Goal: Information Seeking & Learning: Learn about a topic

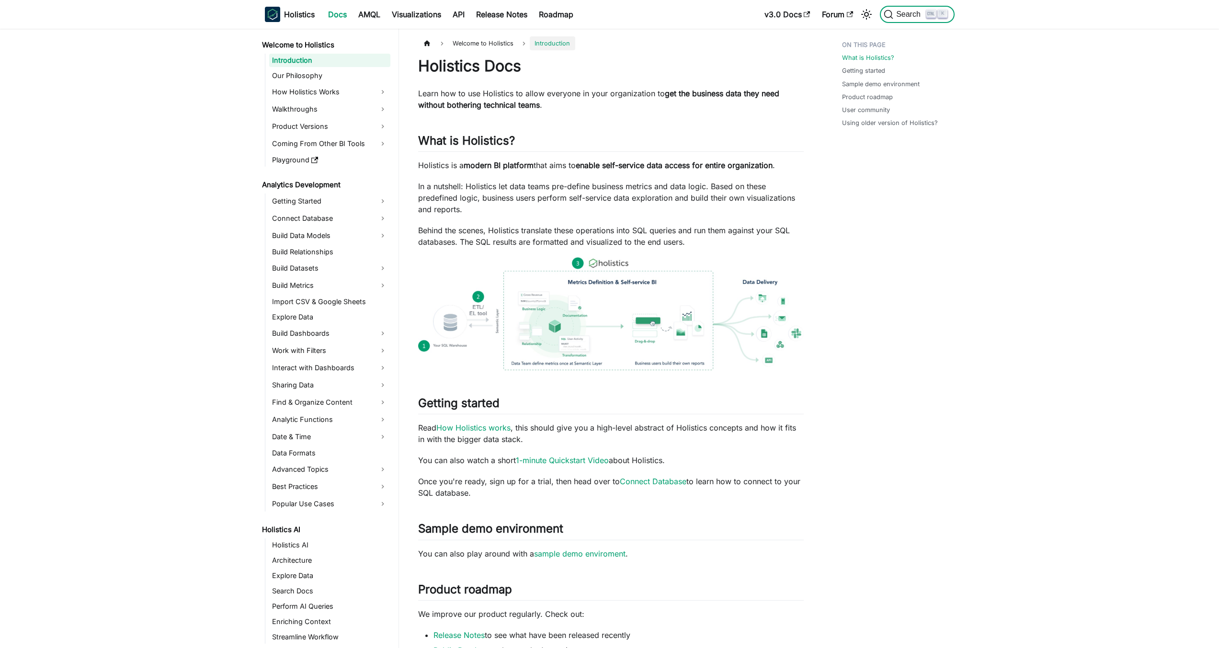
click at [898, 9] on button "Search K" at bounding box center [917, 14] width 74 height 17
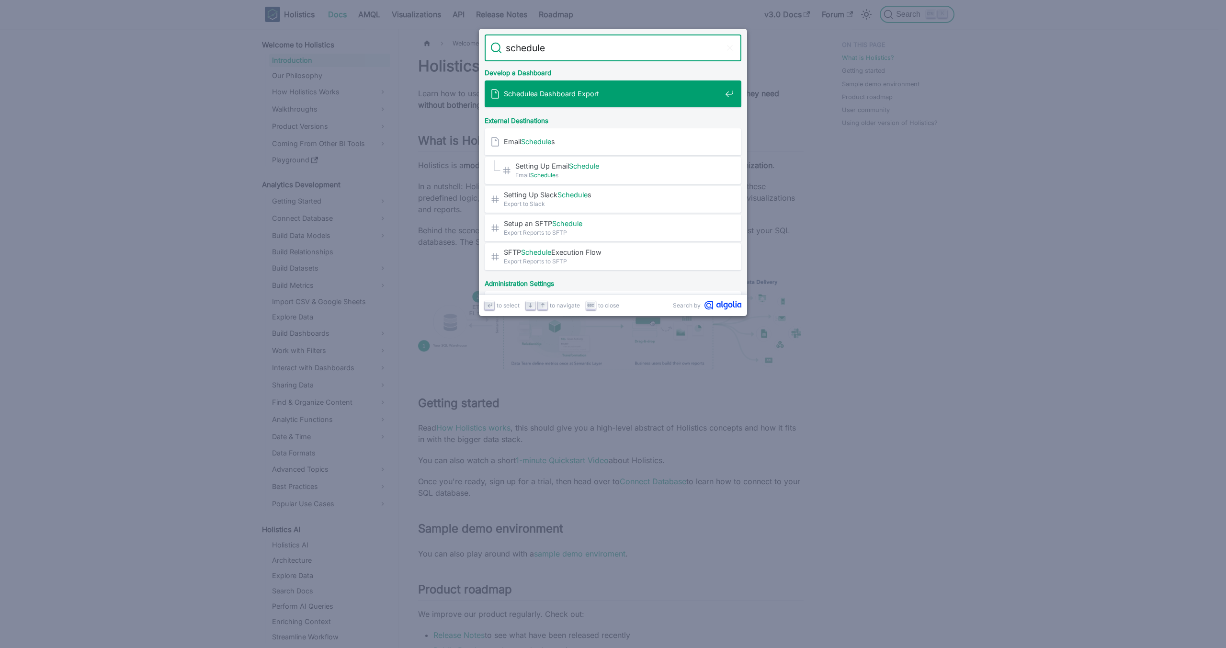
type input "schedules"
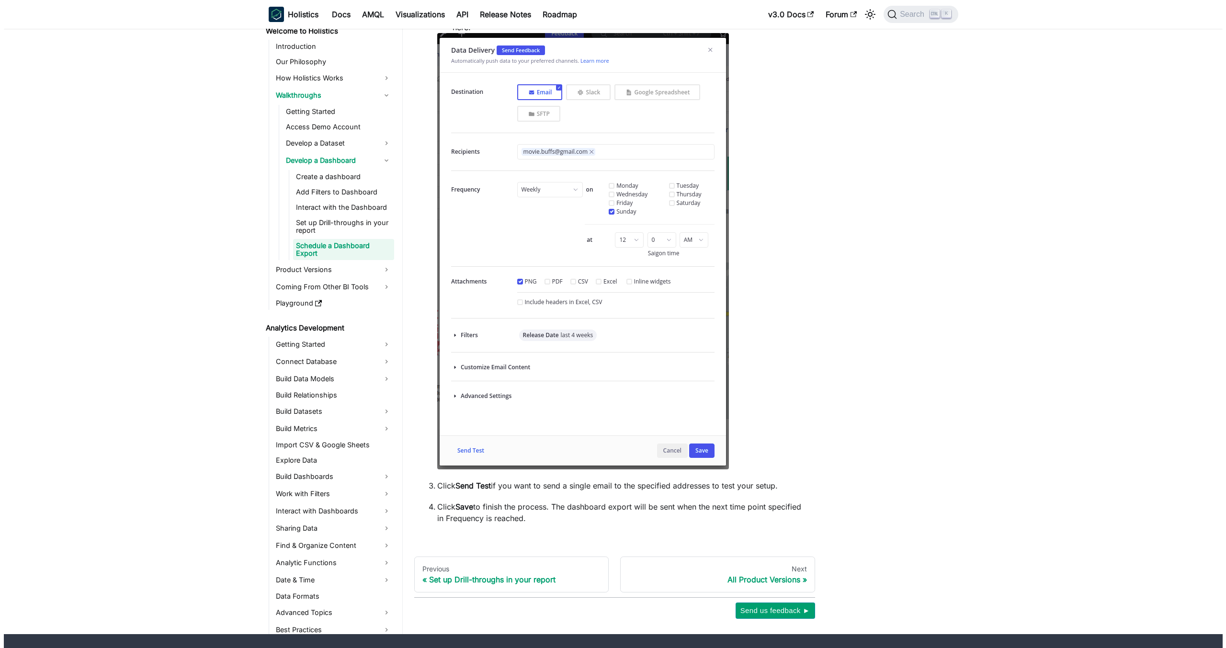
scroll to position [555, 0]
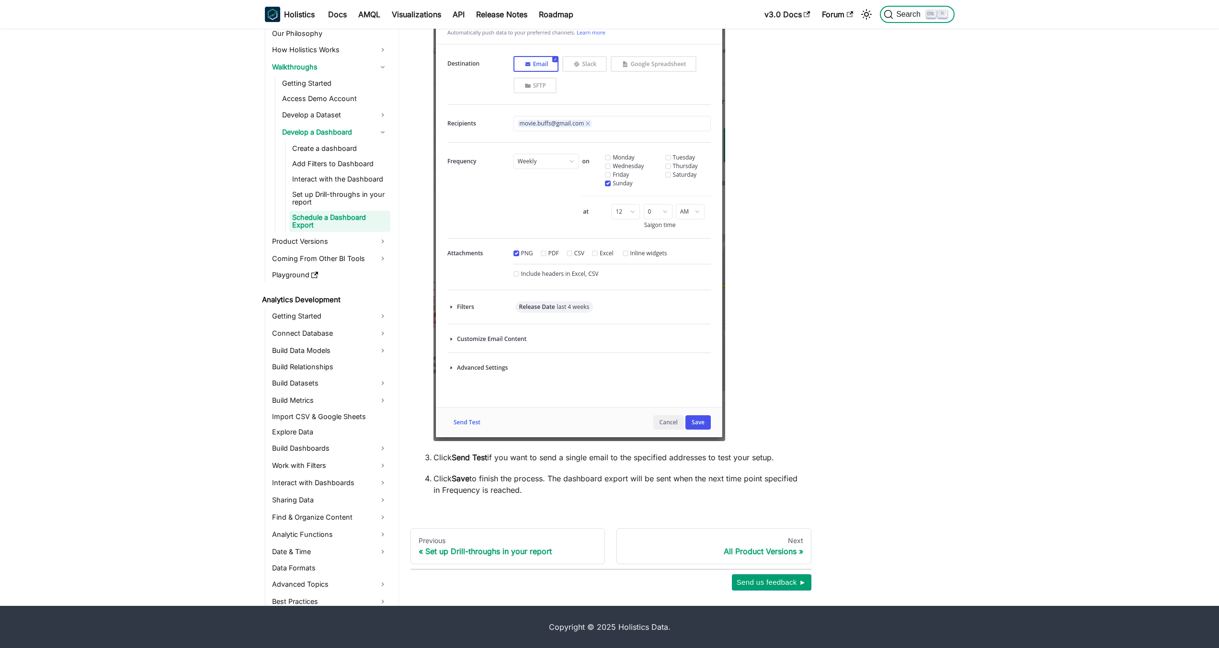
click at [906, 17] on span "Search" at bounding box center [909, 14] width 33 height 9
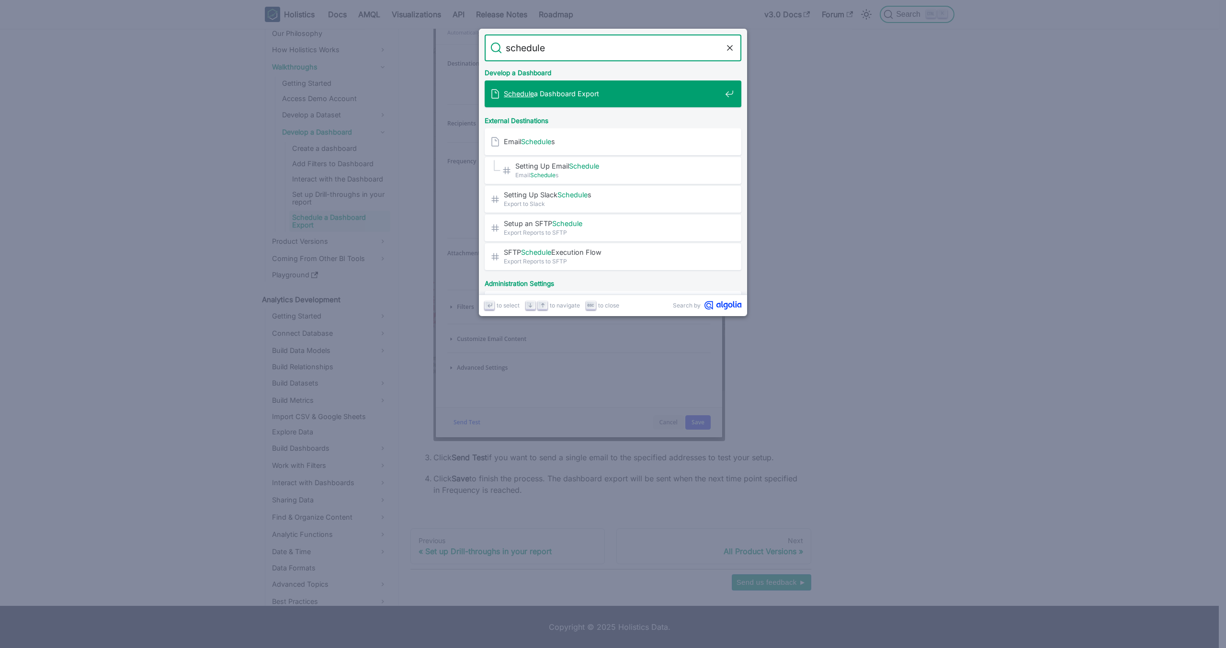
type input "schedule"
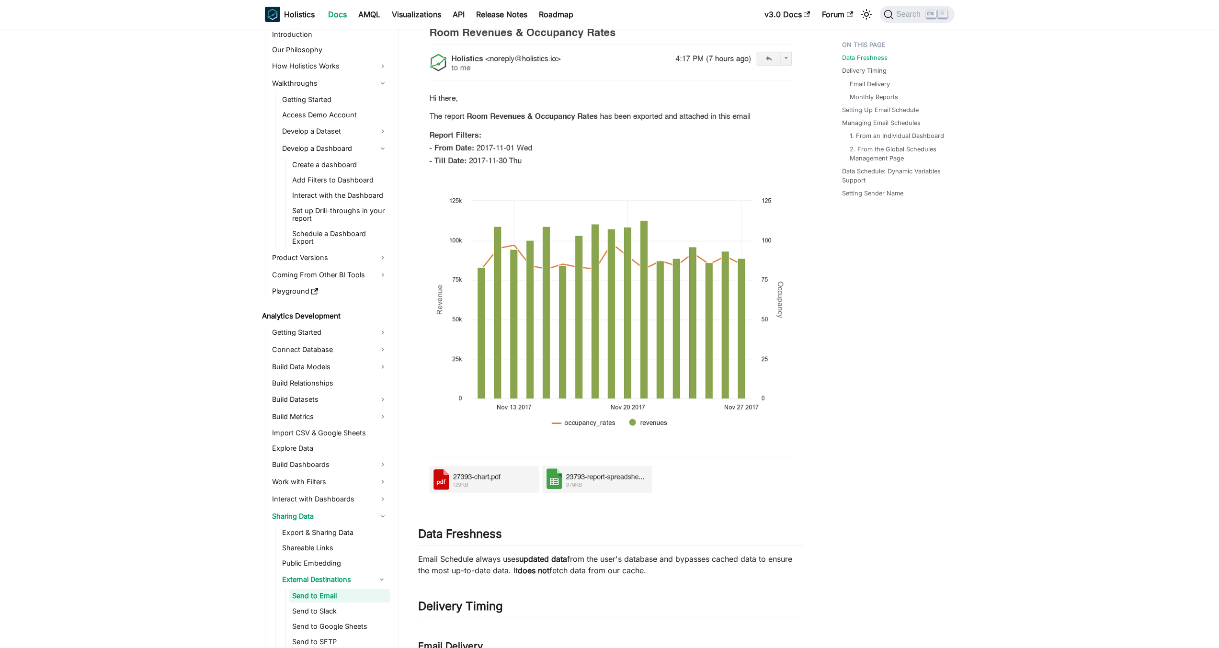
scroll to position [460, 0]
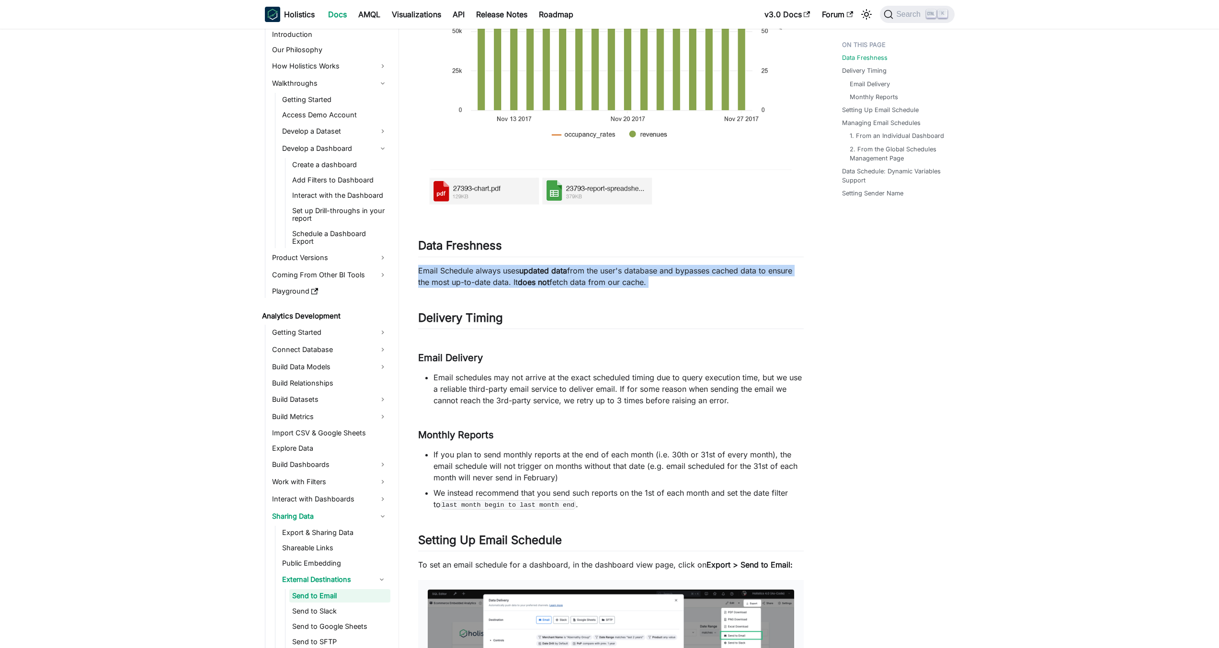
drag, startPoint x: 417, startPoint y: 268, endPoint x: 750, endPoint y: 289, distance: 333.6
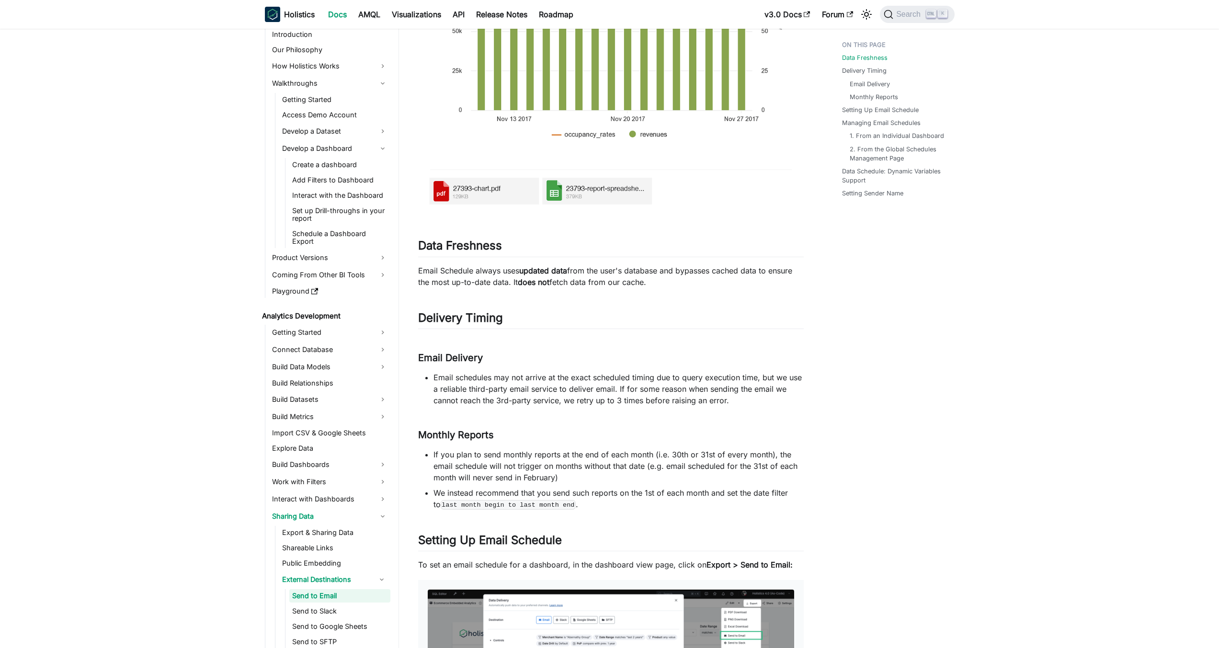
drag, startPoint x: 420, startPoint y: 267, endPoint x: 747, endPoint y: 285, distance: 328.1
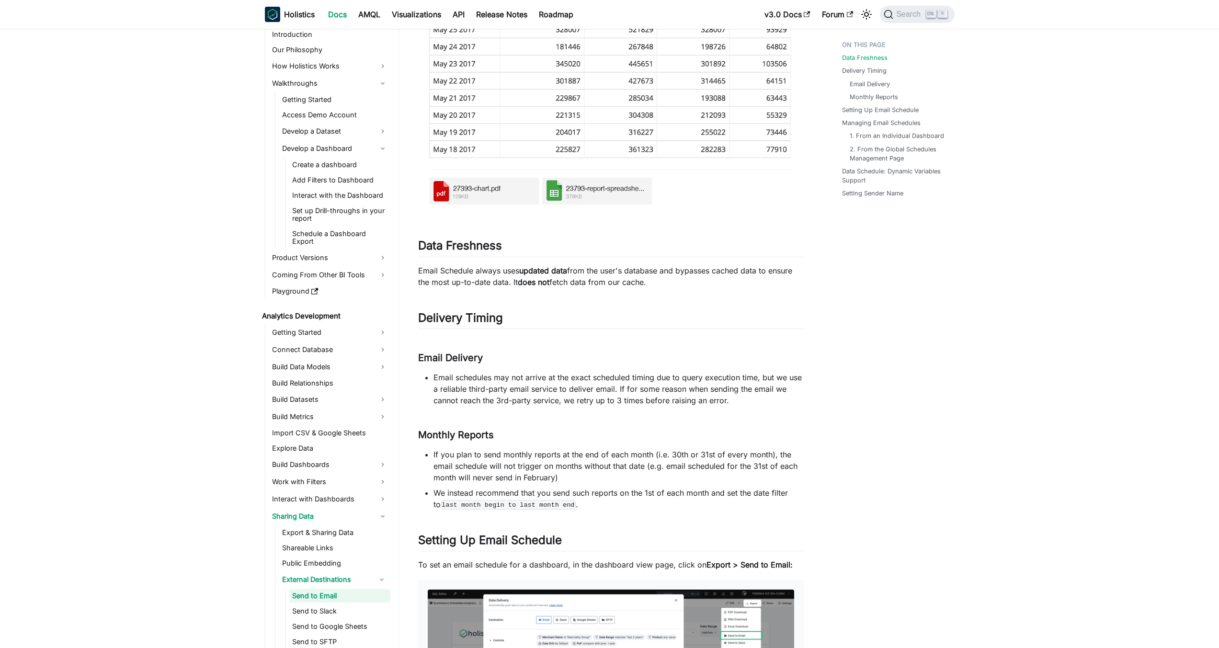
click at [735, 284] on p "Email Schedule always uses updated data from the user's database and bypasses c…" at bounding box center [611, 276] width 386 height 23
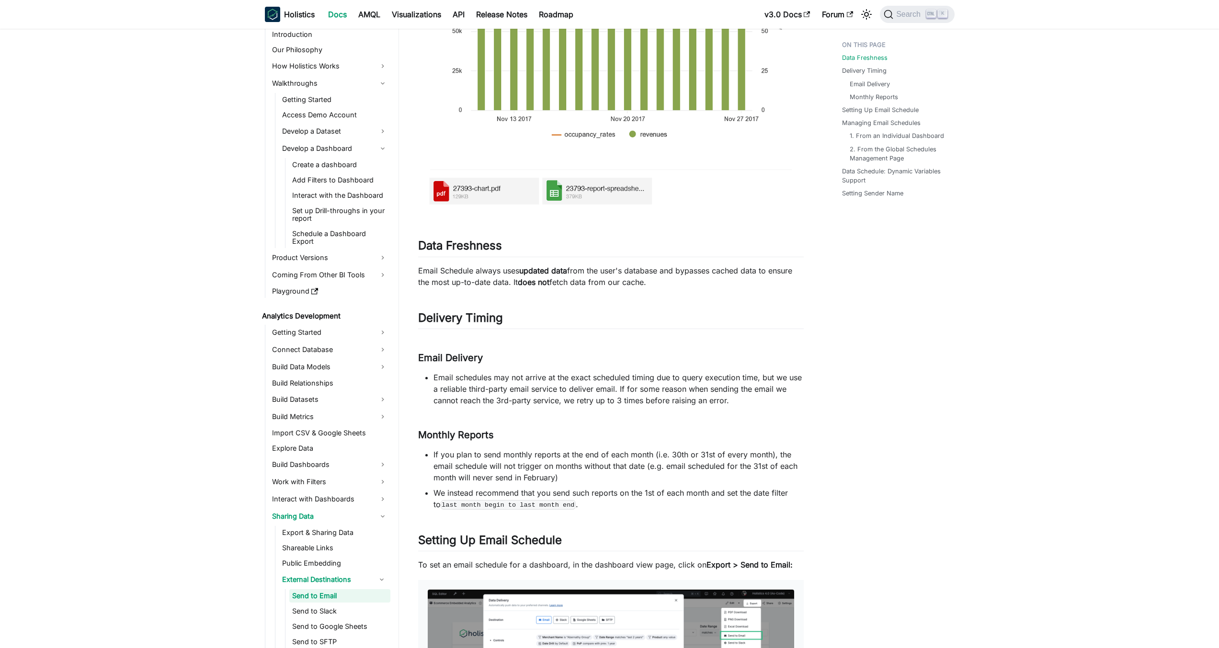
click at [747, 285] on p "Email Schedule always uses updated data from the user's database and bypasses c…" at bounding box center [611, 276] width 386 height 23
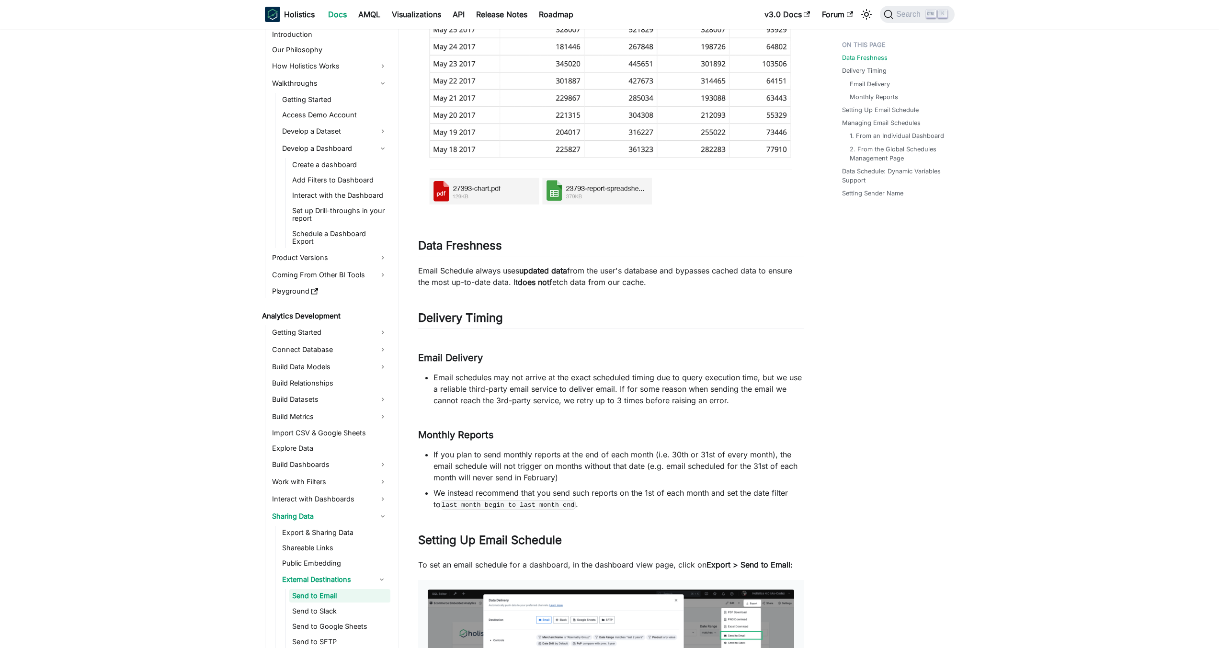
drag, startPoint x: 426, startPoint y: 264, endPoint x: 745, endPoint y: 286, distance: 319.8
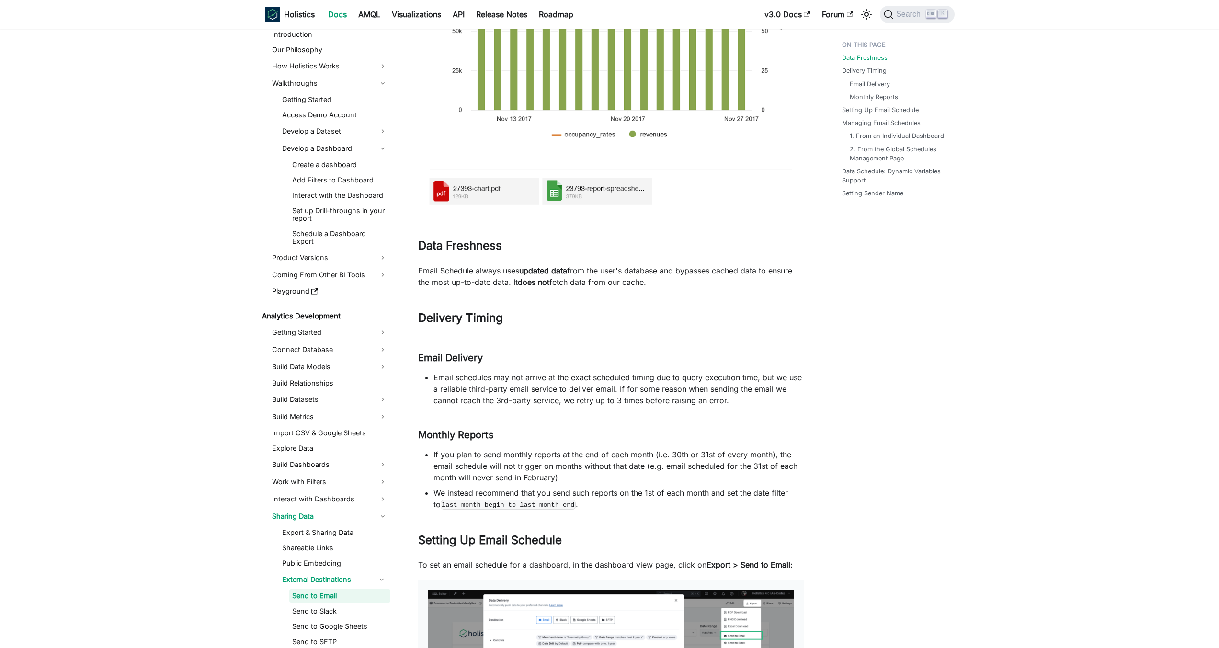
click at [745, 286] on p "Email Schedule always uses updated data from the user's database and bypasses c…" at bounding box center [611, 276] width 386 height 23
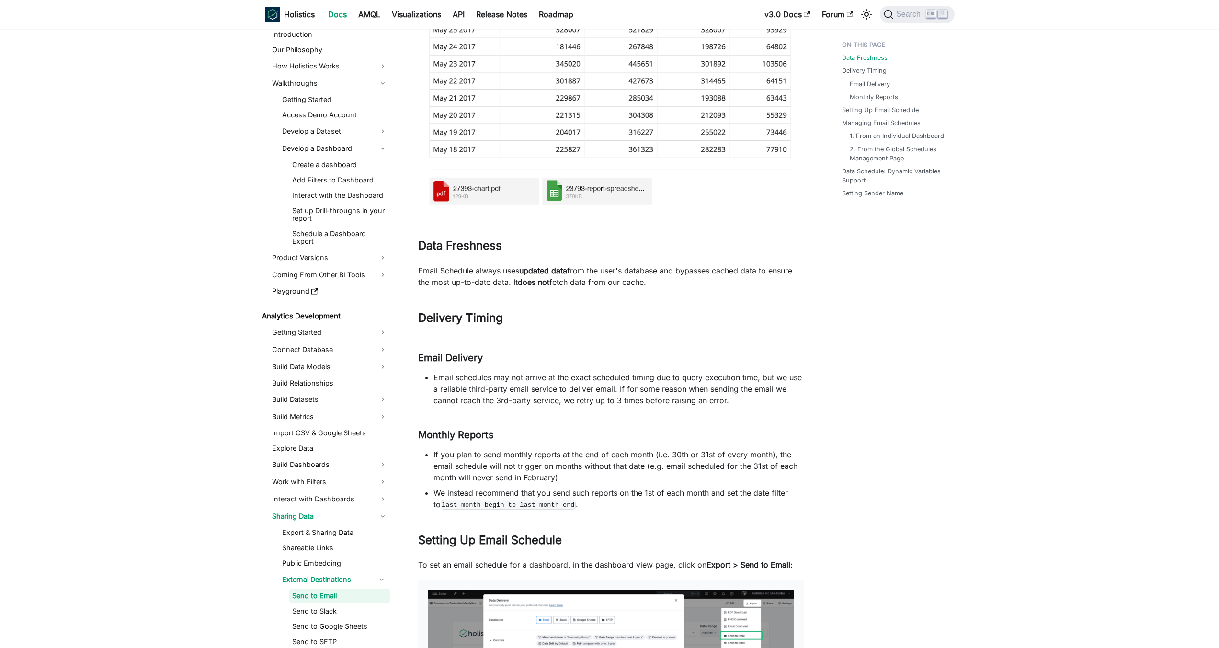
drag, startPoint x: 408, startPoint y: 265, endPoint x: 772, endPoint y: 293, distance: 365.1
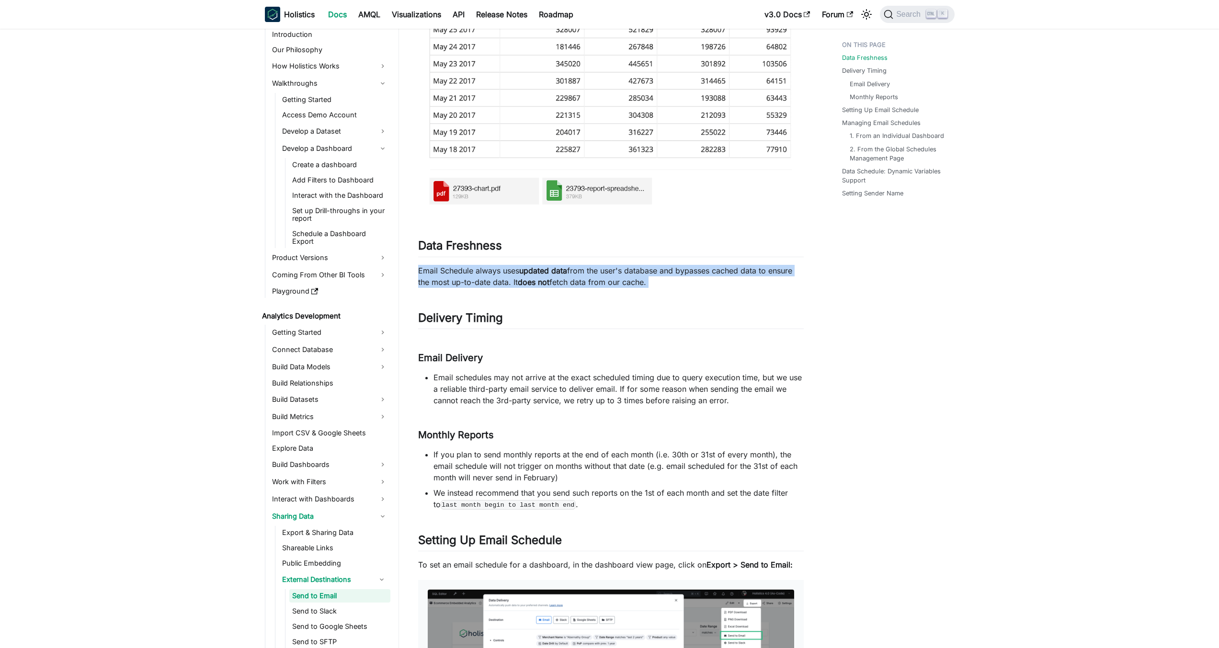
drag, startPoint x: 420, startPoint y: 270, endPoint x: 737, endPoint y: 293, distance: 317.9
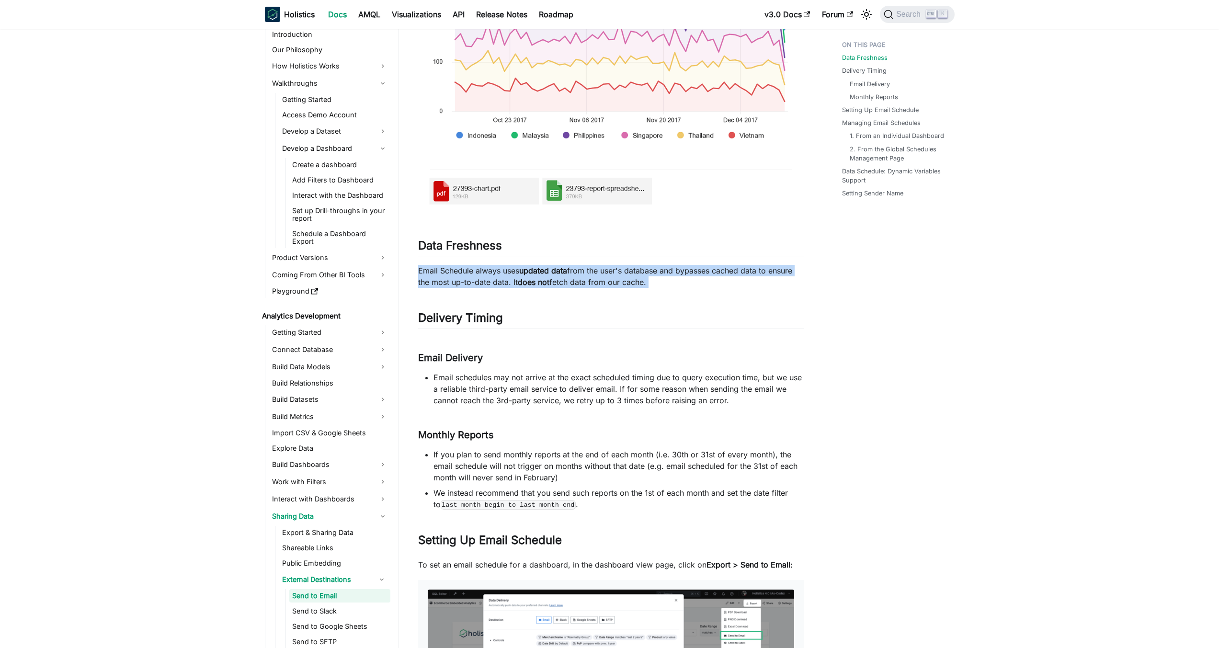
drag, startPoint x: 702, startPoint y: 289, endPoint x: 401, endPoint y: 264, distance: 302.3
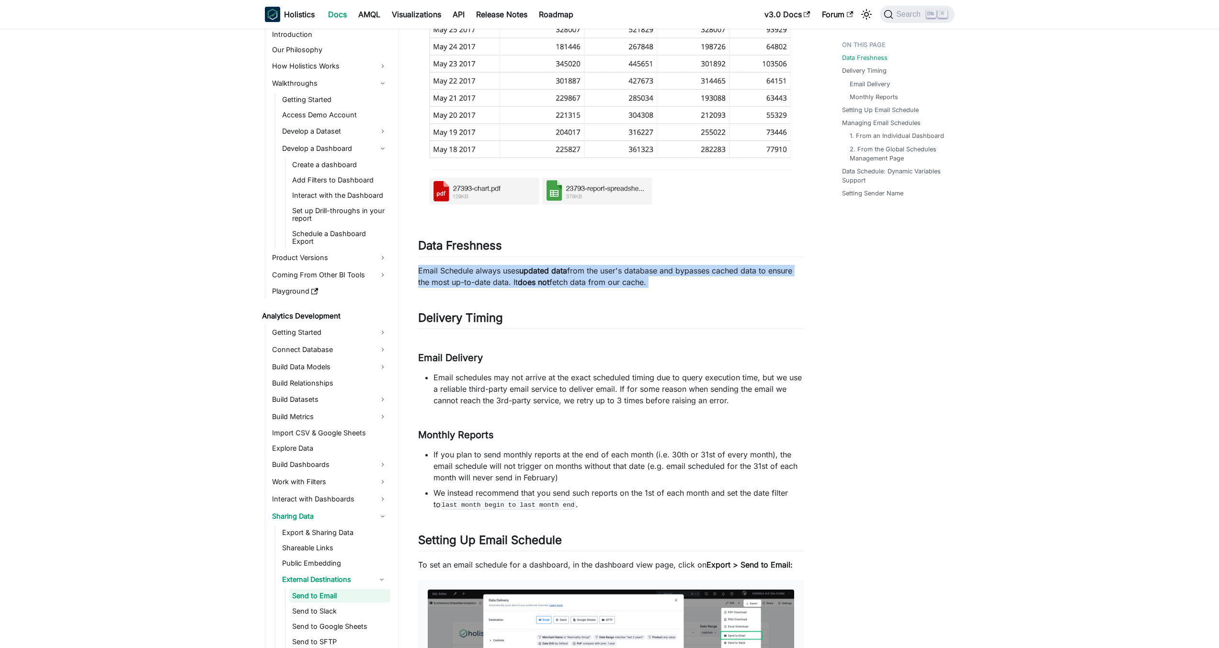
drag, startPoint x: 401, startPoint y: 264, endPoint x: 776, endPoint y: 287, distance: 375.8
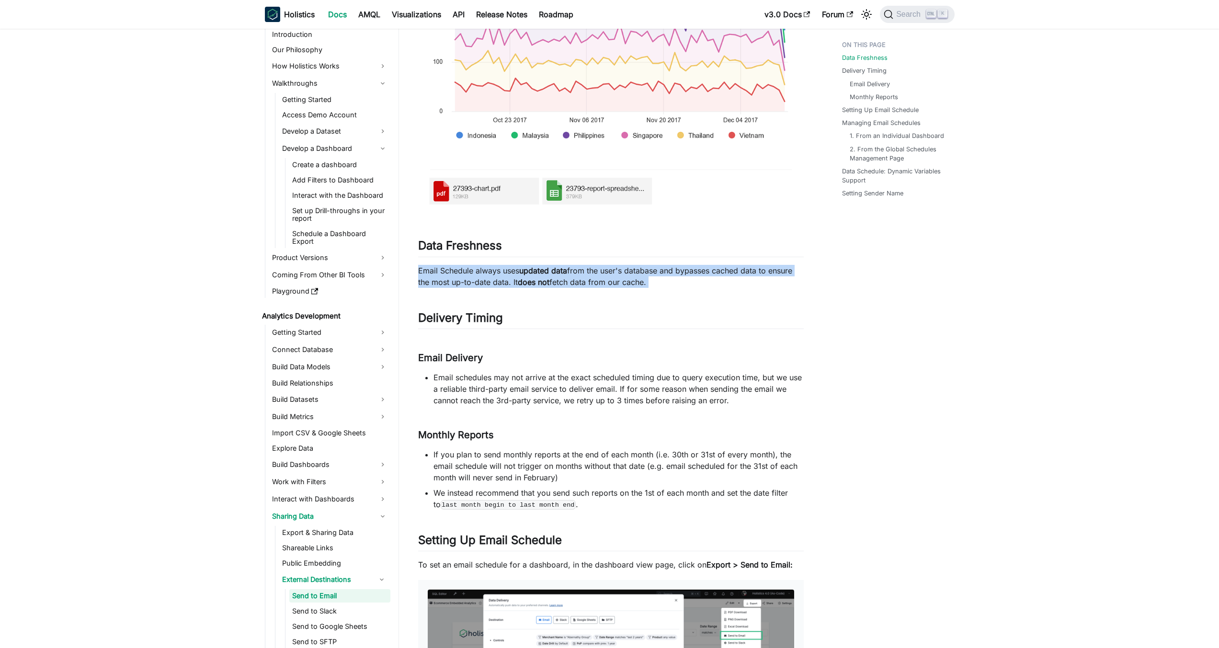
click at [776, 287] on p "Email Schedule always uses updated data from the user's database and bypasses c…" at bounding box center [611, 276] width 386 height 23
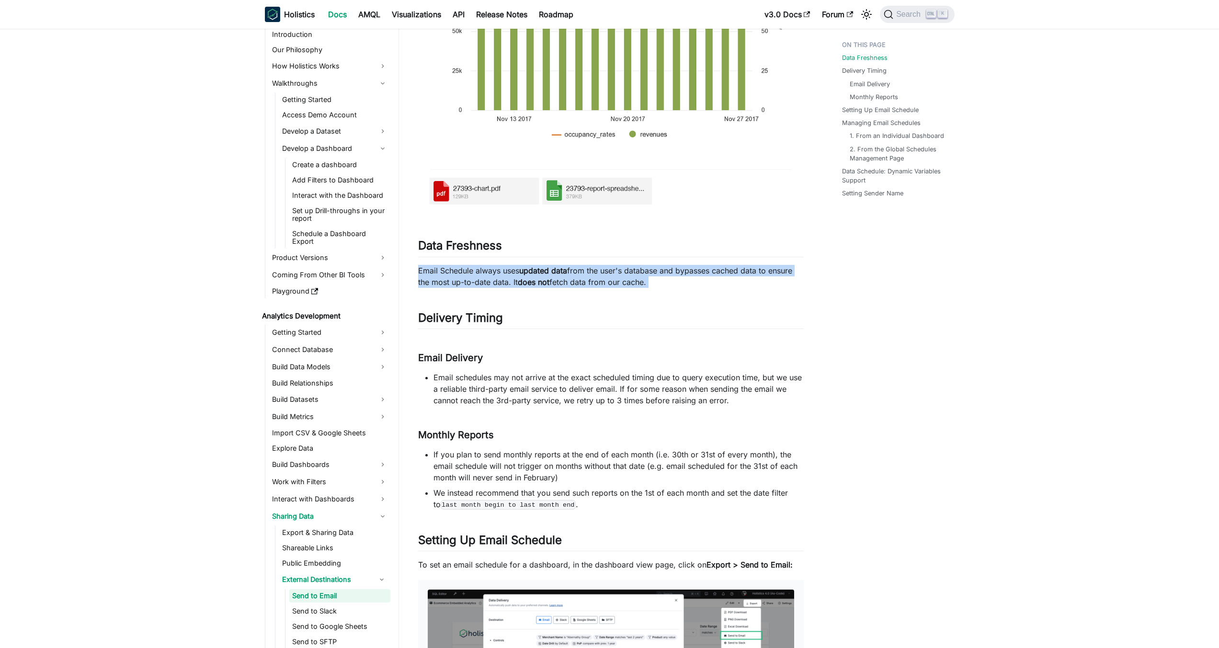
drag, startPoint x: 406, startPoint y: 264, endPoint x: 810, endPoint y: 292, distance: 404.7
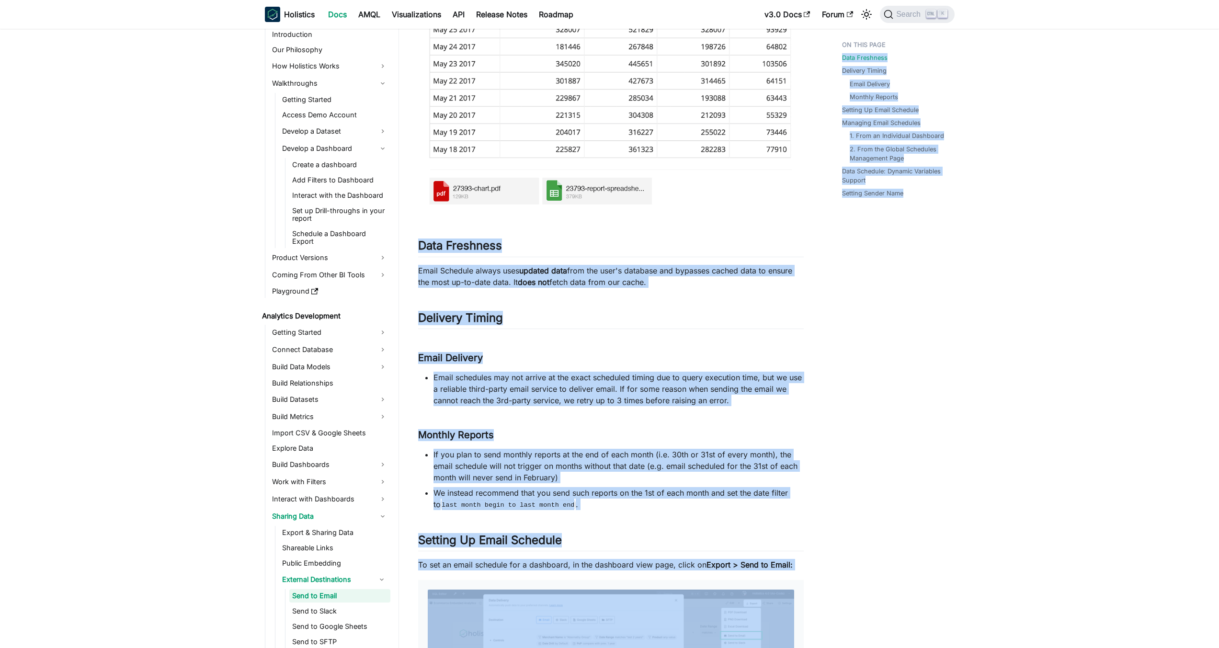
drag, startPoint x: 409, startPoint y: 241, endPoint x: 867, endPoint y: 337, distance: 468.2
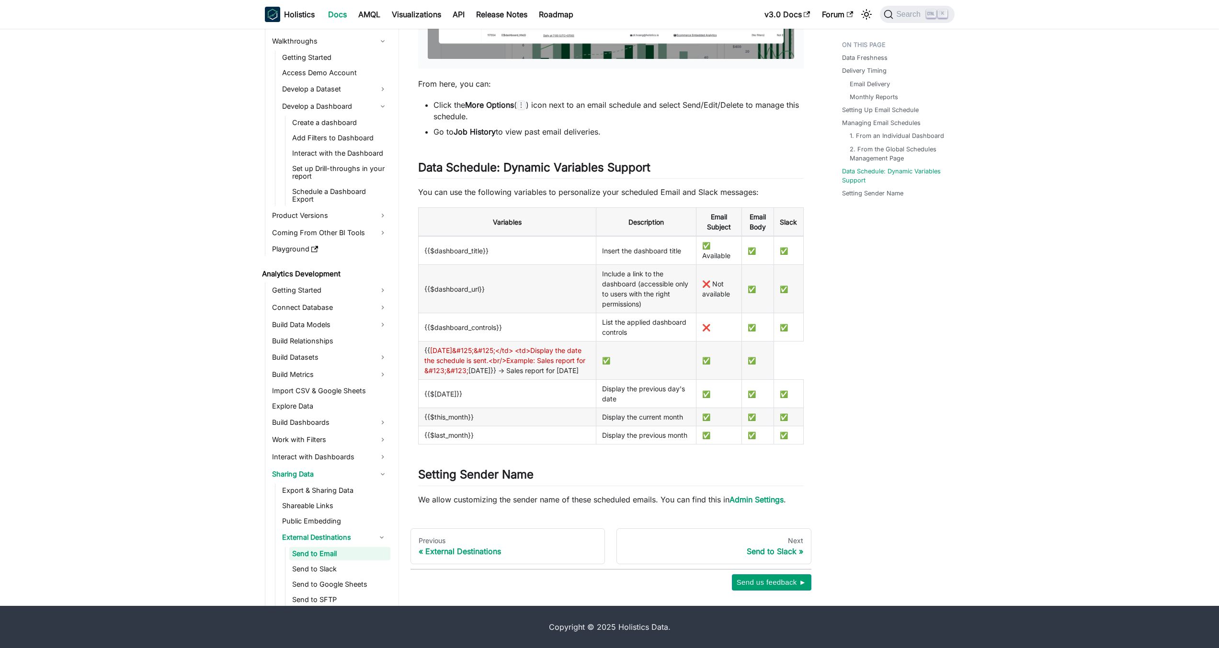
scroll to position [2771, 0]
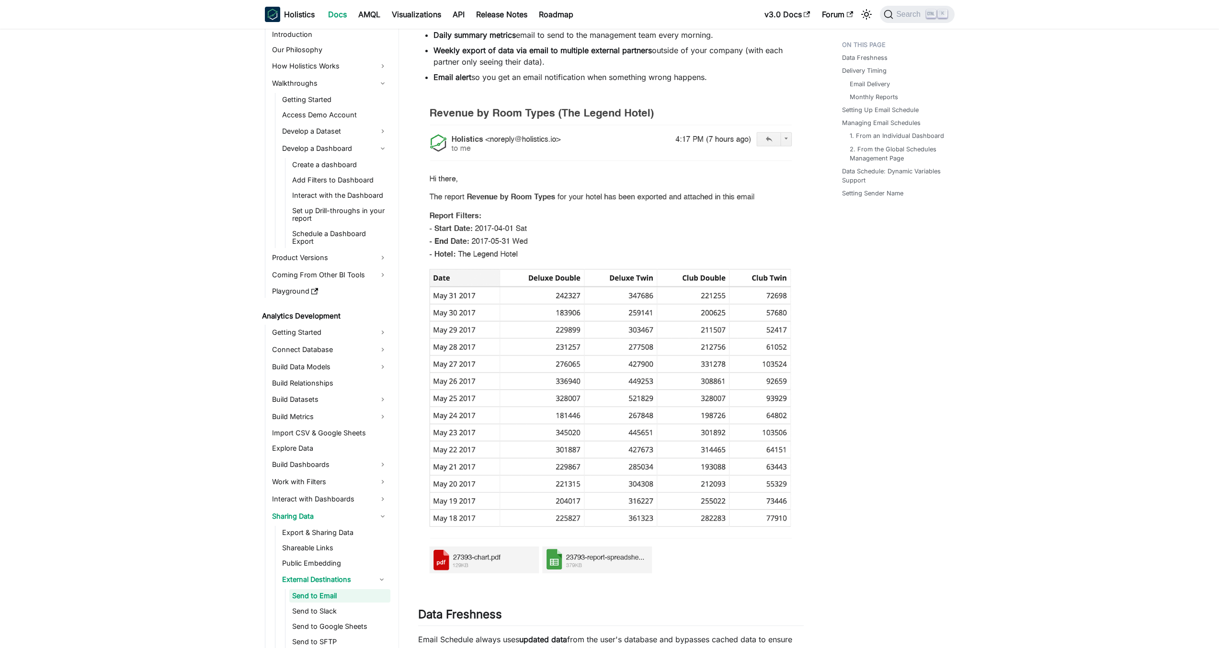
scroll to position [0, 0]
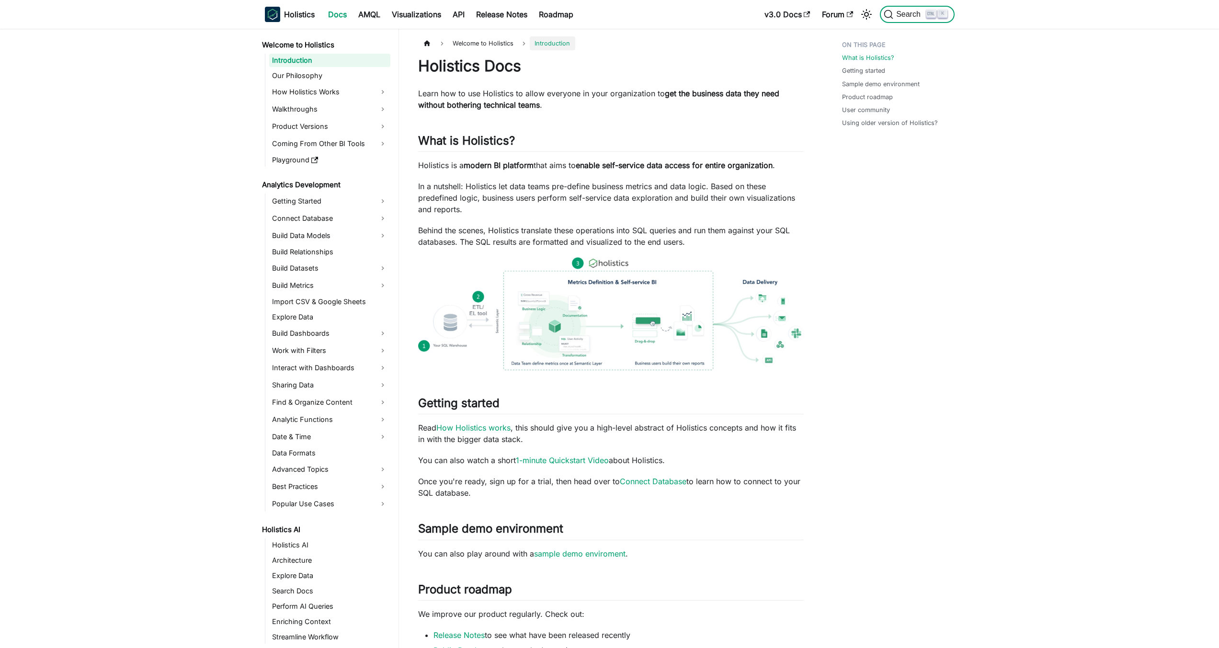
click at [928, 12] on button "Search K" at bounding box center [917, 14] width 74 height 17
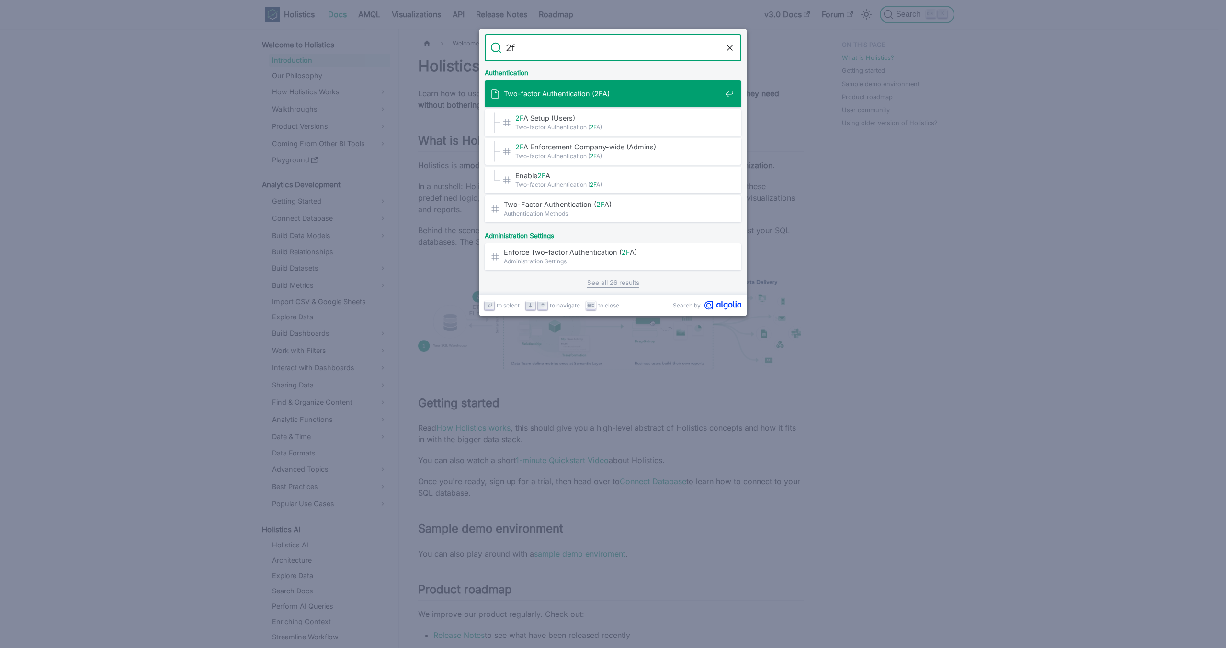
type input "2fa"
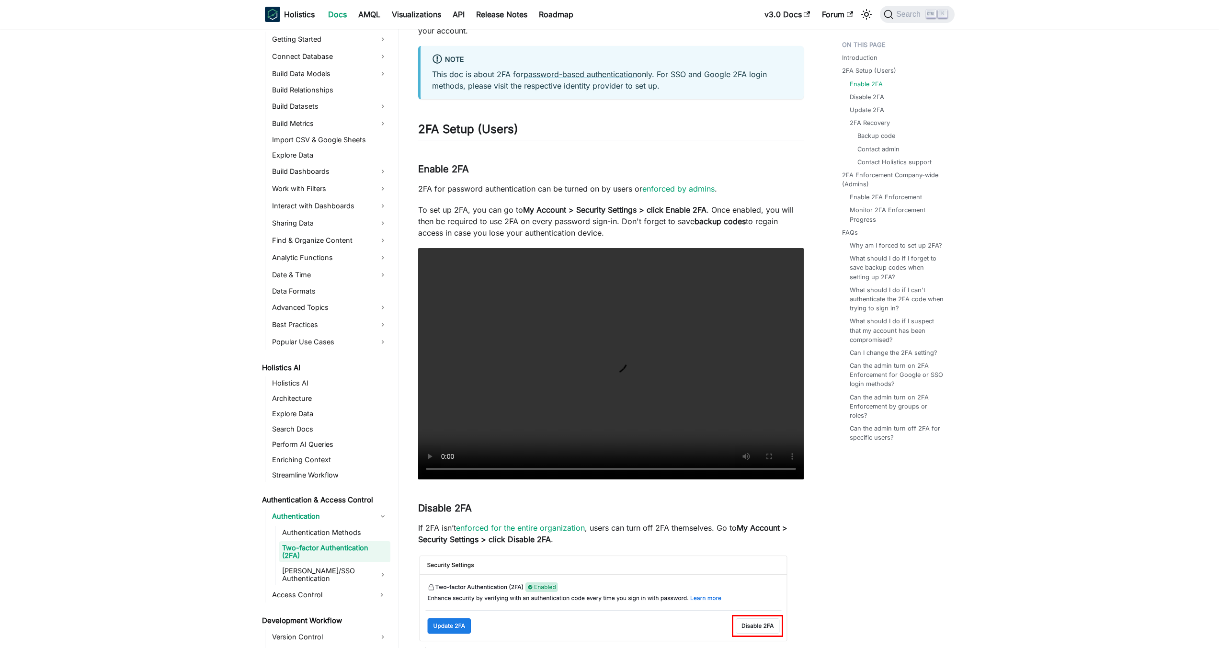
scroll to position [287, 0]
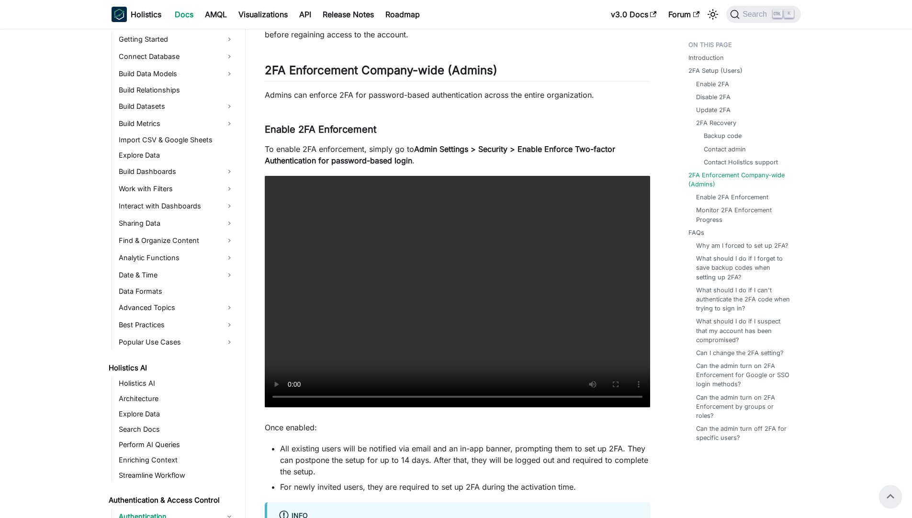
scroll to position [2069, 0]
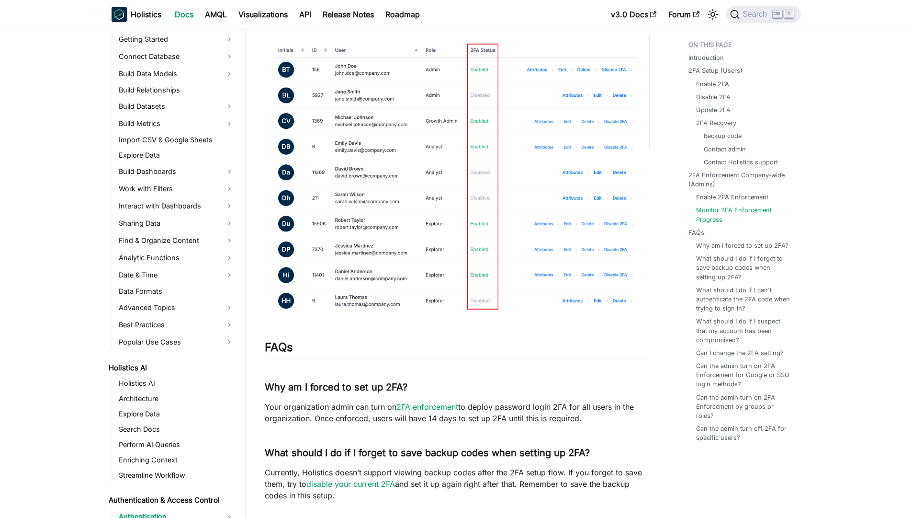
scroll to position [2874, 0]
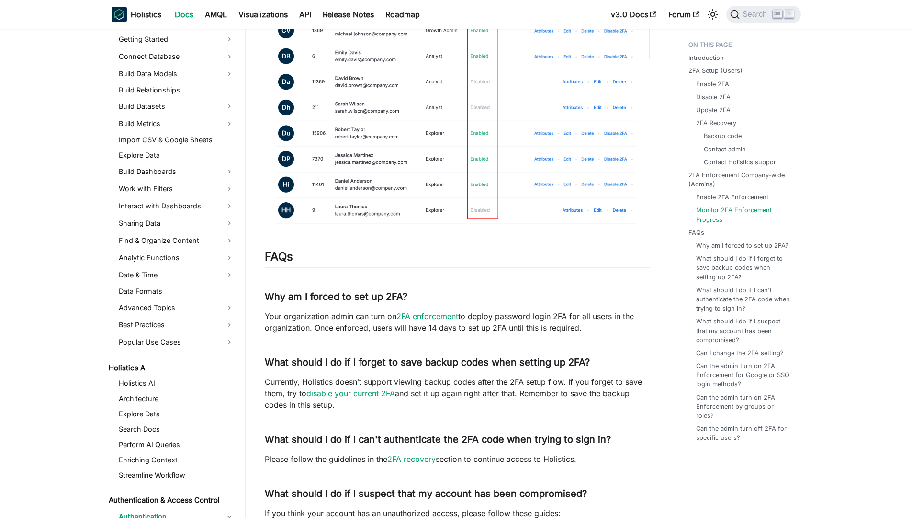
drag, startPoint x: 268, startPoint y: 290, endPoint x: 639, endPoint y: 462, distance: 409.5
copy div "Why am I forced to set up 2FA? ​ Your organization admin can turn on 2FA enforc…"
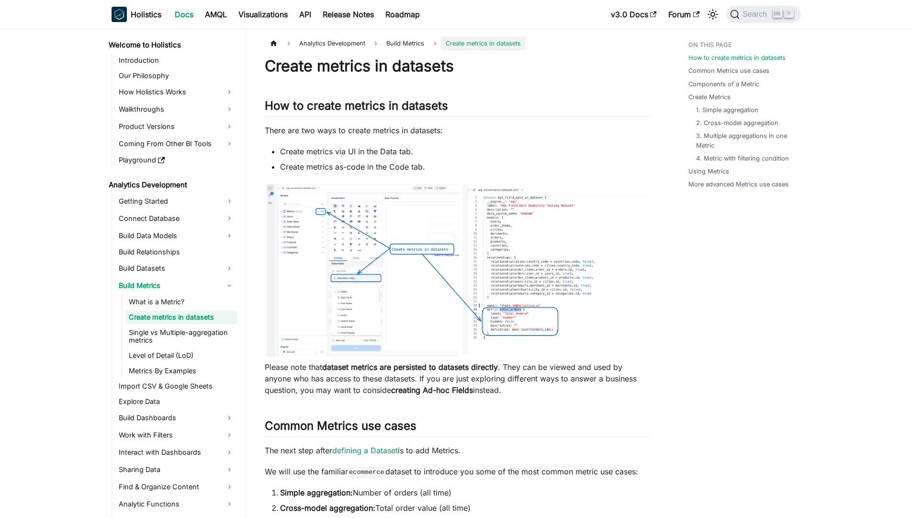
click at [415, 244] on img at bounding box center [458, 270] width 386 height 176
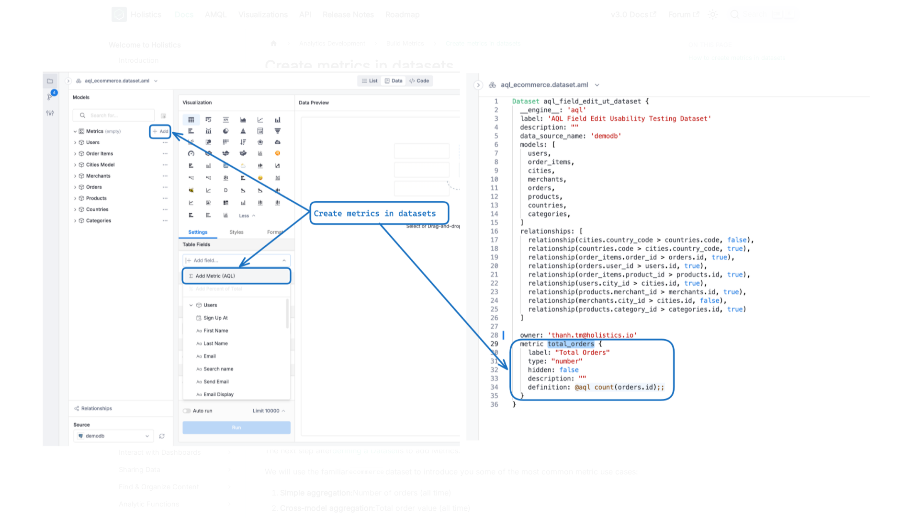
click at [462, 233] on img at bounding box center [455, 259] width 835 height 382
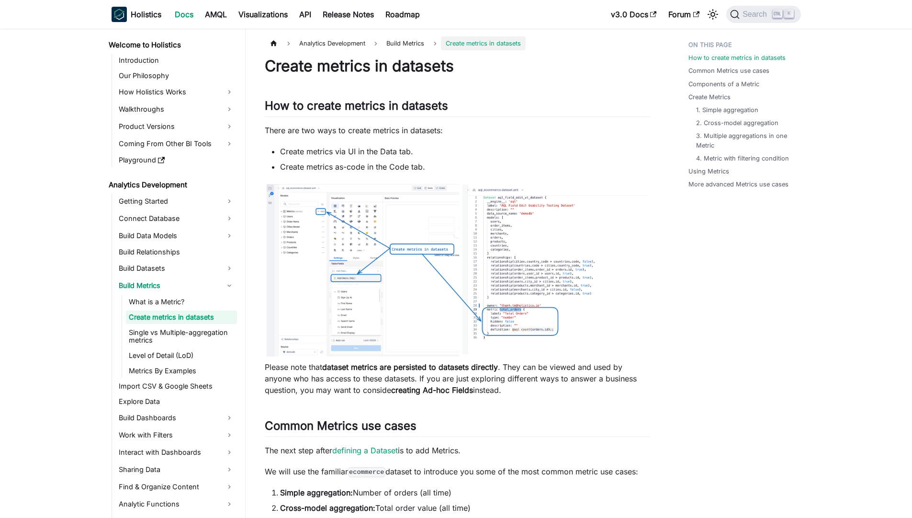
click at [462, 233] on img at bounding box center [458, 270] width 386 height 176
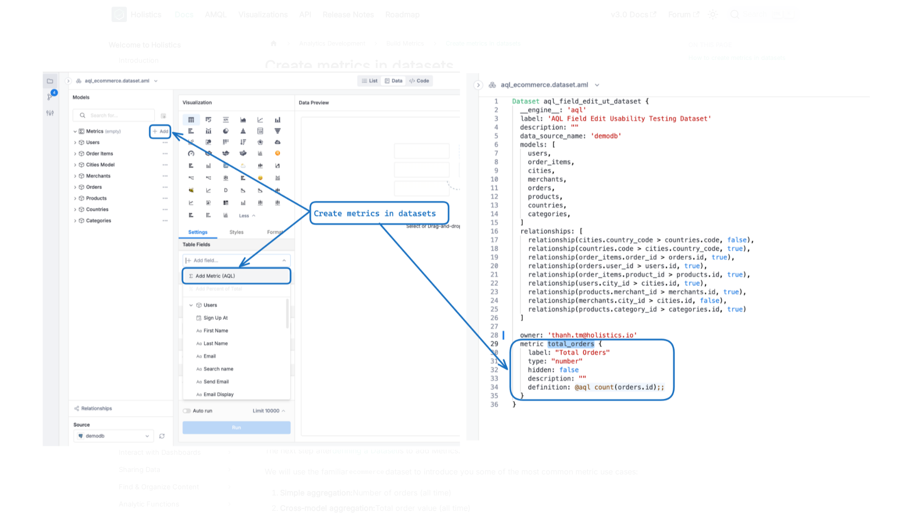
click at [462, 233] on img at bounding box center [455, 259] width 835 height 382
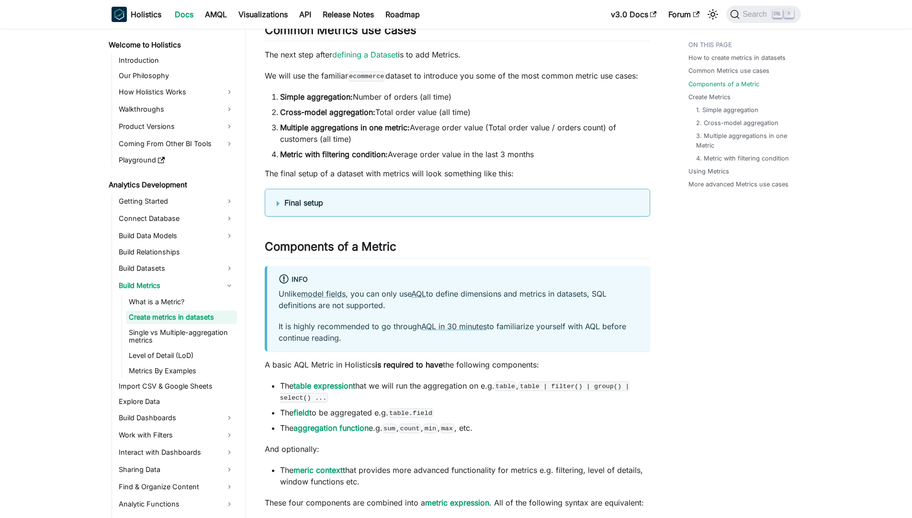
scroll to position [402, 0]
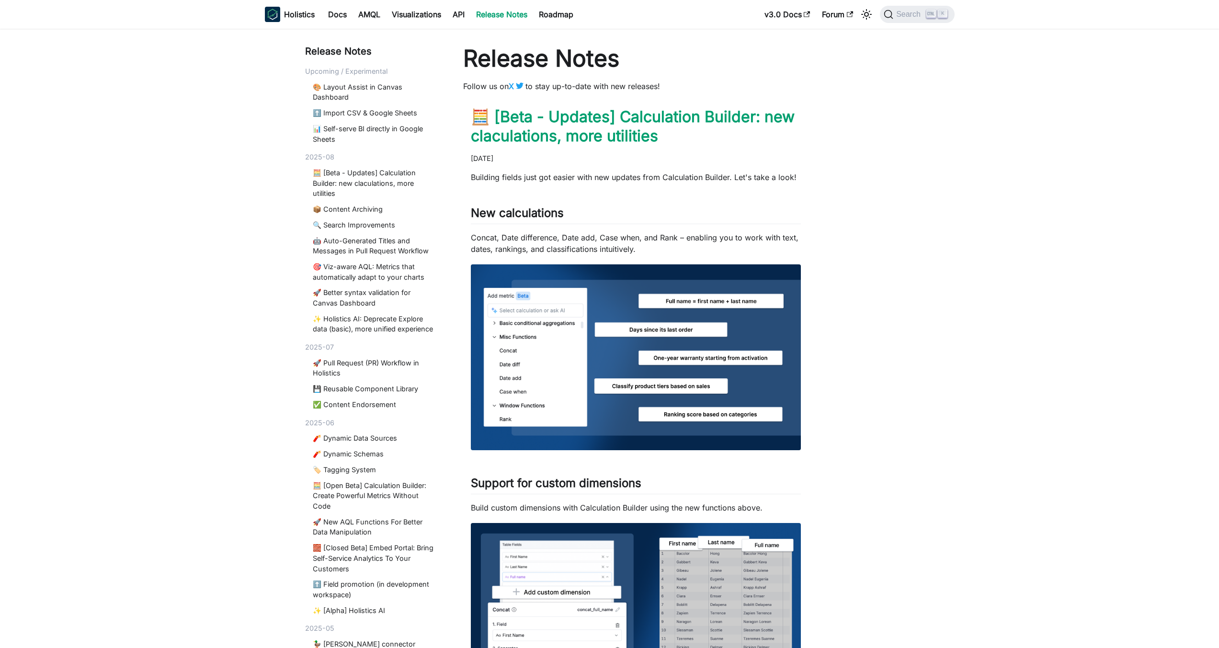
drag, startPoint x: 518, startPoint y: 162, endPoint x: 828, endPoint y: 174, distance: 310.2
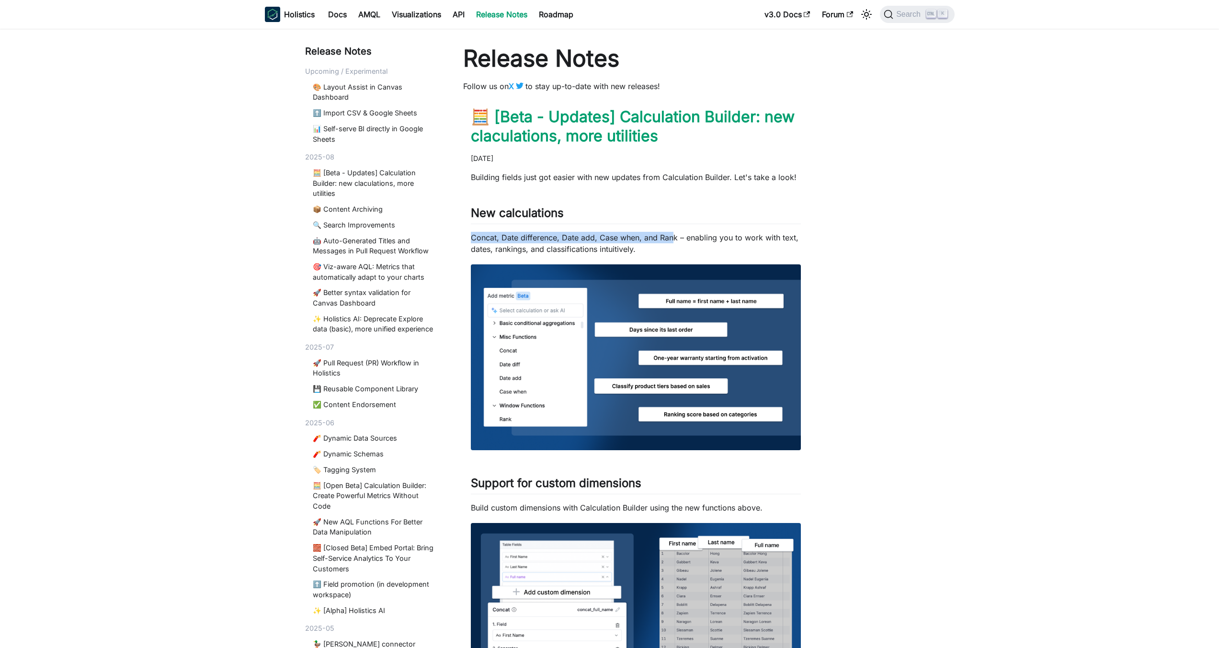
drag, startPoint x: 472, startPoint y: 236, endPoint x: 735, endPoint y: 239, distance: 263.0
click at [734, 239] on p "Concat, Date difference, Date add, Case when, and Rank – enabling you to work w…" at bounding box center [636, 243] width 331 height 23
click at [735, 239] on p "Concat, Date difference, Date add, Case when, and Rank – enabling you to work w…" at bounding box center [636, 243] width 331 height 23
drag, startPoint x: 466, startPoint y: 238, endPoint x: 778, endPoint y: 246, distance: 312.4
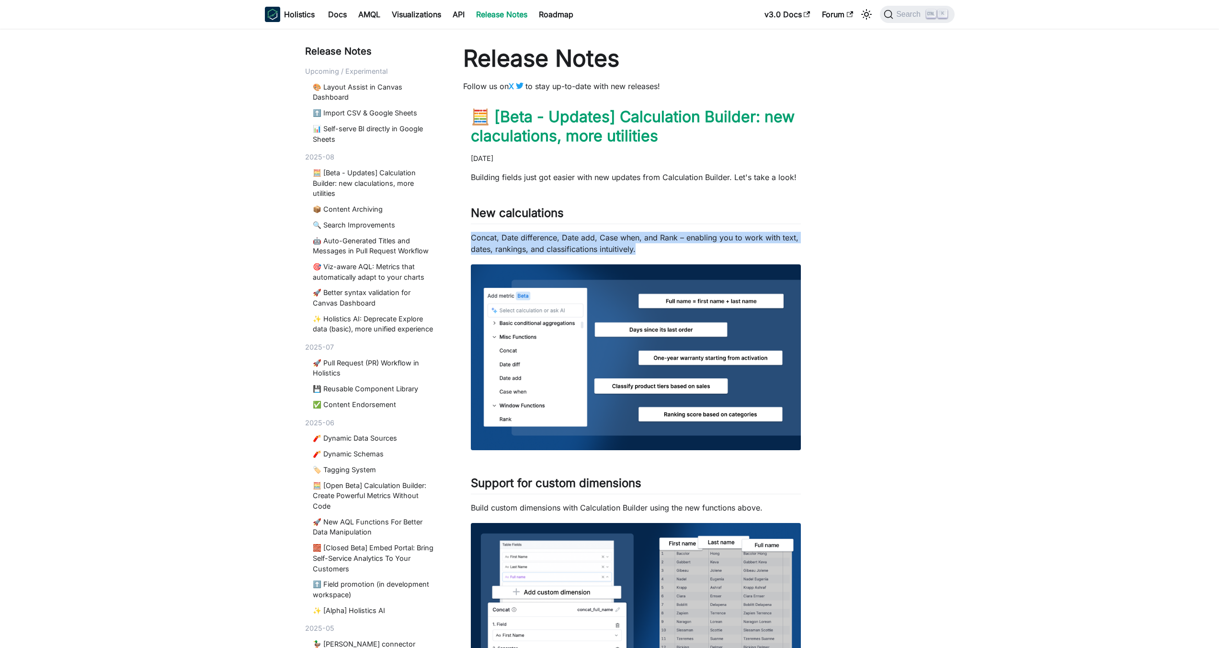
click at [778, 246] on p "Concat, Date difference, Date add, Case when, and Rank – enabling you to work w…" at bounding box center [636, 243] width 331 height 23
drag, startPoint x: 659, startPoint y: 247, endPoint x: 469, endPoint y: 237, distance: 189.9
drag, startPoint x: 469, startPoint y: 237, endPoint x: 722, endPoint y: 248, distance: 252.6
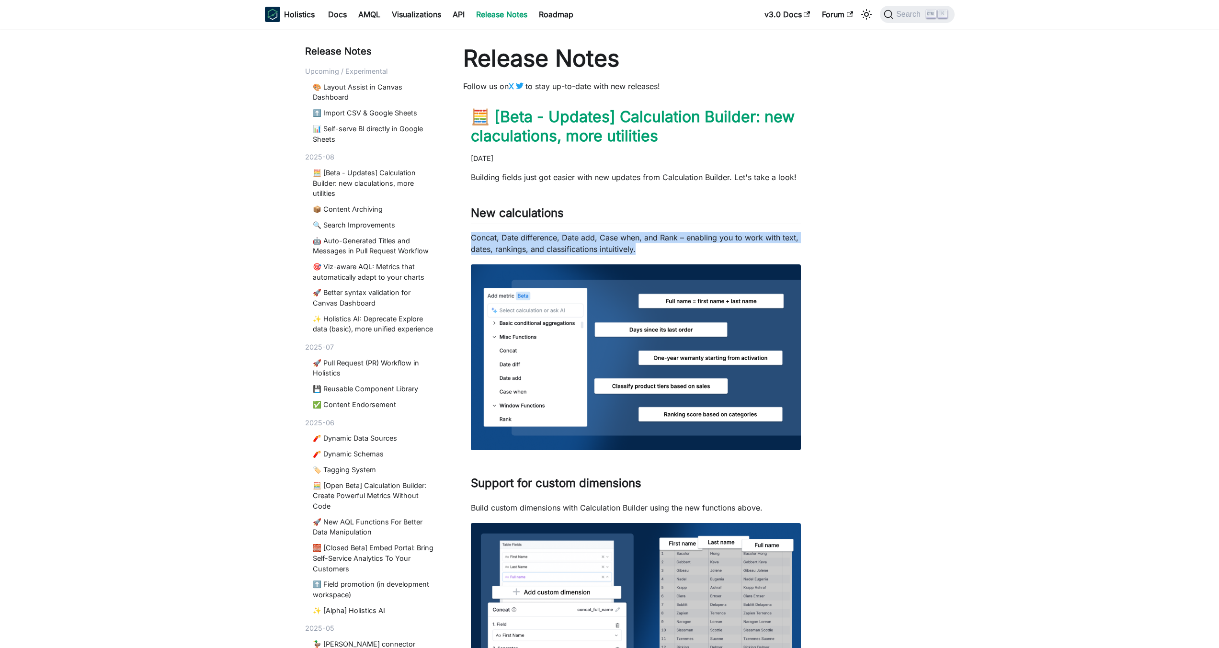
click at [722, 248] on p "Concat, Date difference, Date add, Case when, and Rank – enabling you to work w…" at bounding box center [636, 243] width 331 height 23
click at [753, 241] on p "Concat, Date difference, Date add, Case when, and Rank – enabling you to work w…" at bounding box center [636, 243] width 331 height 23
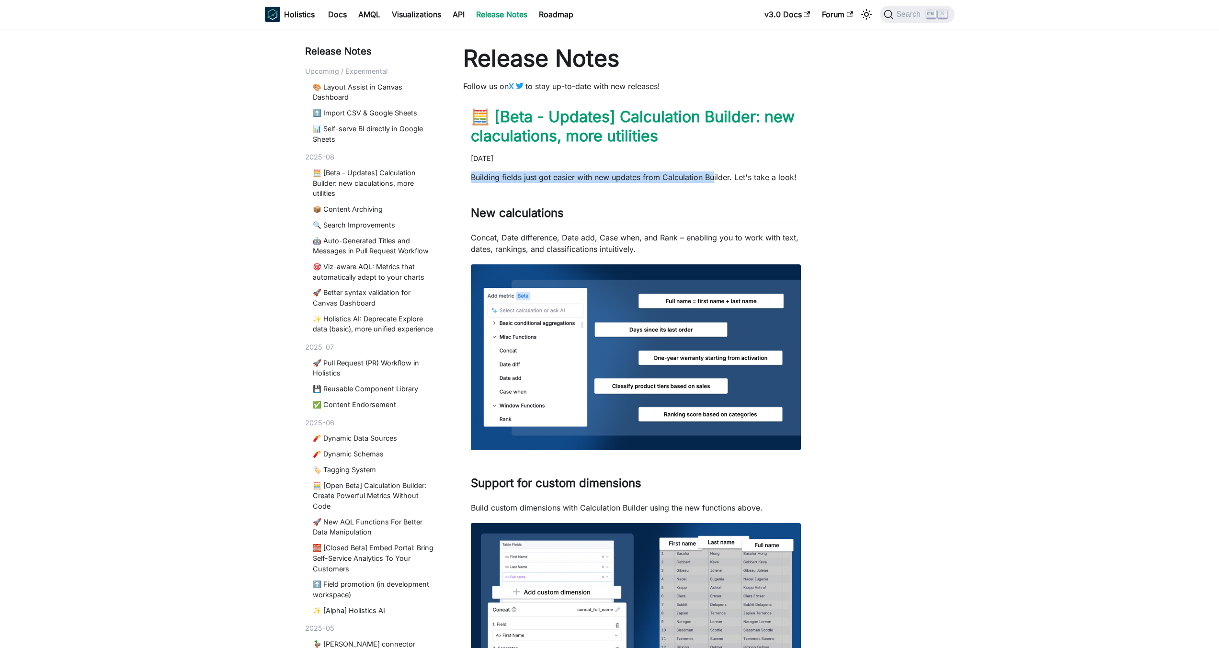
drag, startPoint x: 557, startPoint y: 173, endPoint x: 856, endPoint y: 175, distance: 299.4
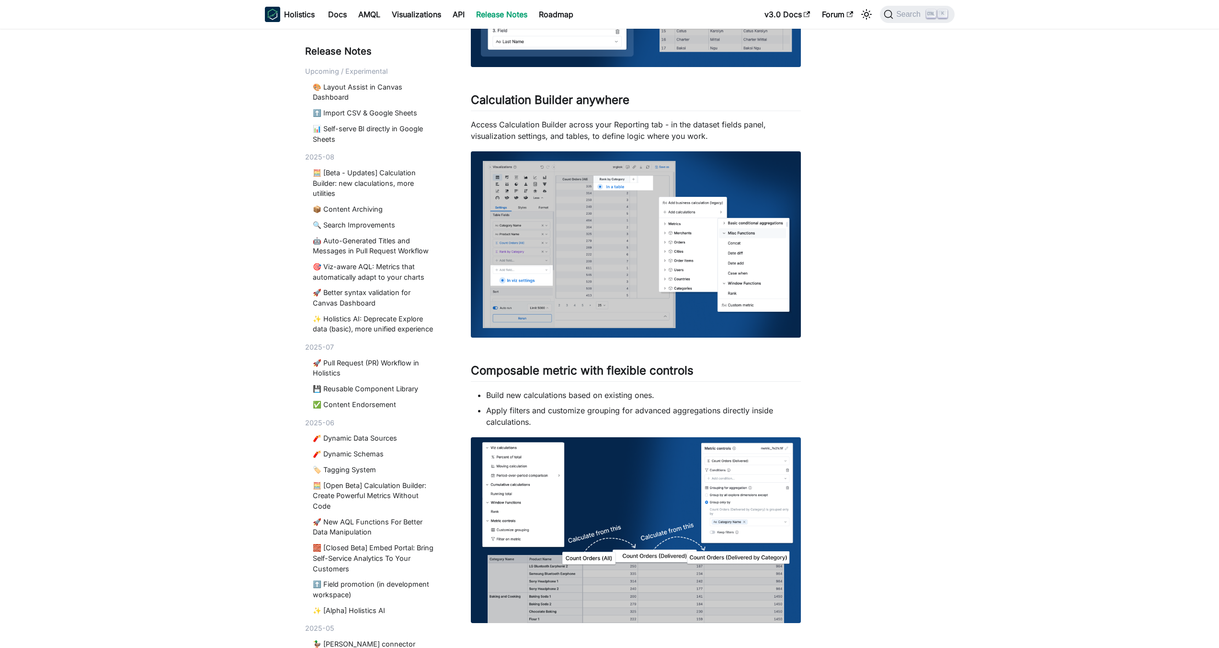
scroll to position [805, 0]
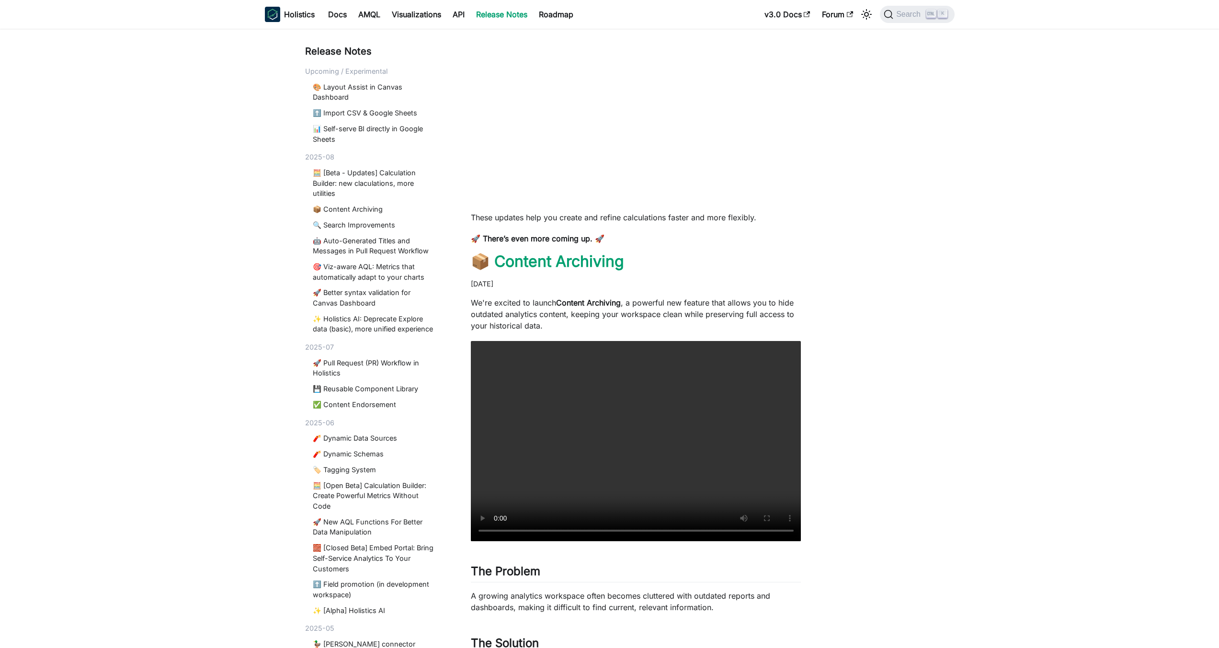
scroll to position [1322, 0]
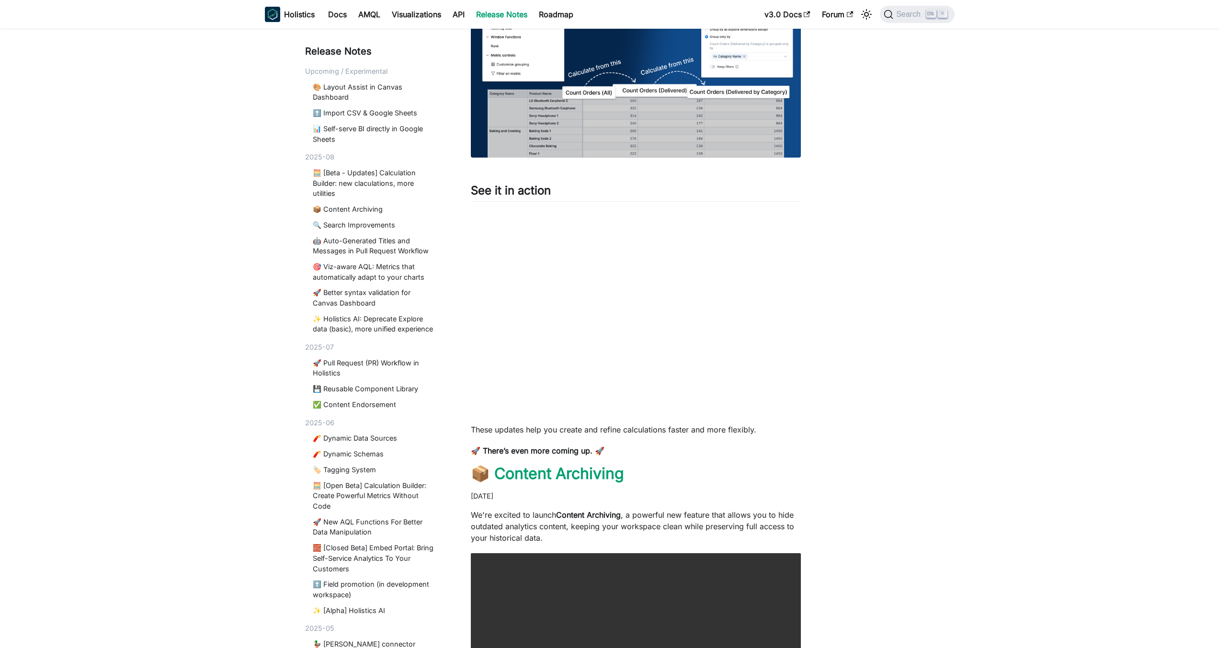
scroll to position [1207, 0]
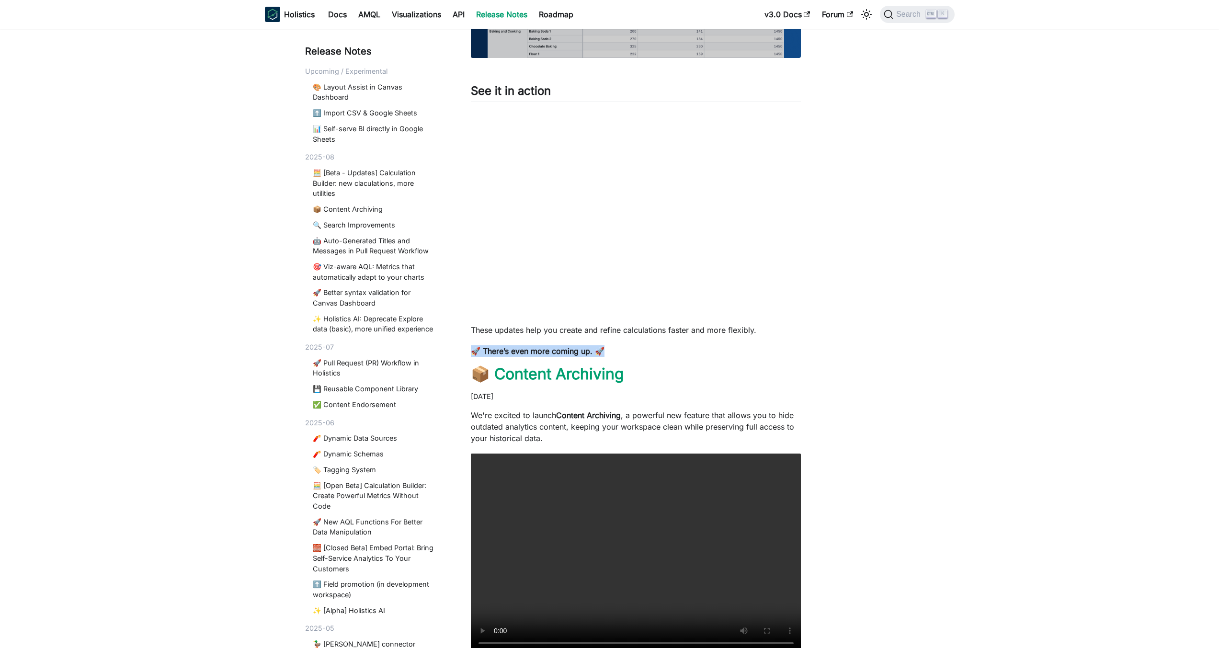
drag, startPoint x: 468, startPoint y: 348, endPoint x: 715, endPoint y: 358, distance: 246.4
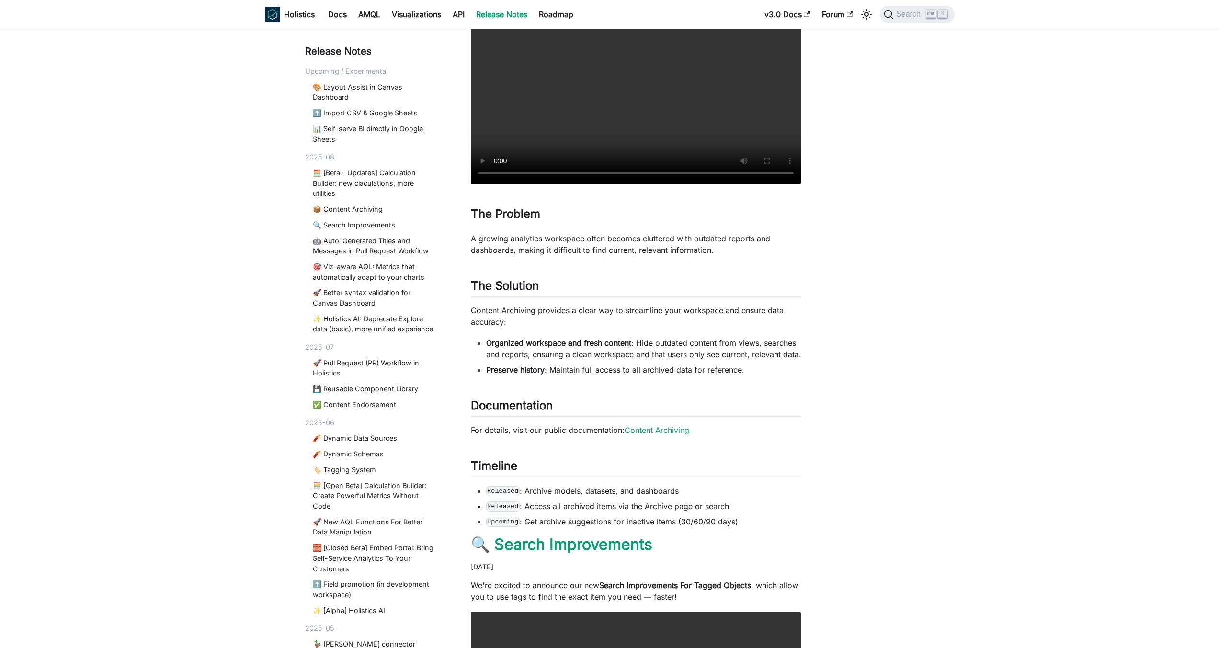
scroll to position [1897, 0]
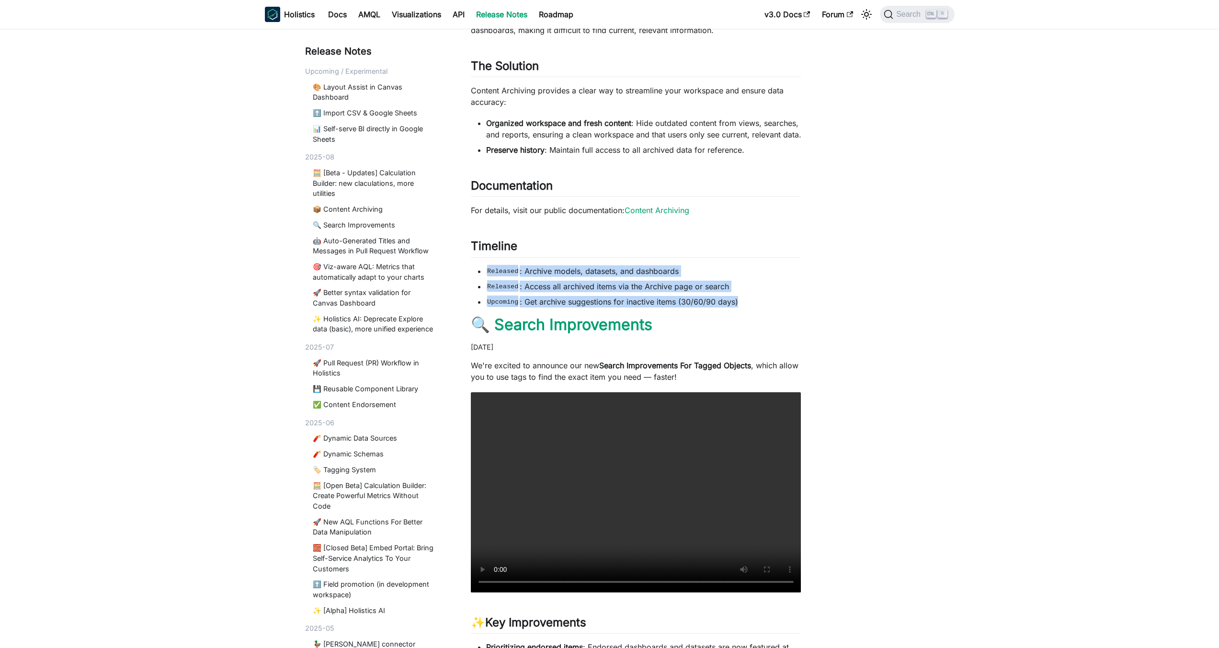
drag, startPoint x: 656, startPoint y: 296, endPoint x: 820, endPoint y: 321, distance: 165.4
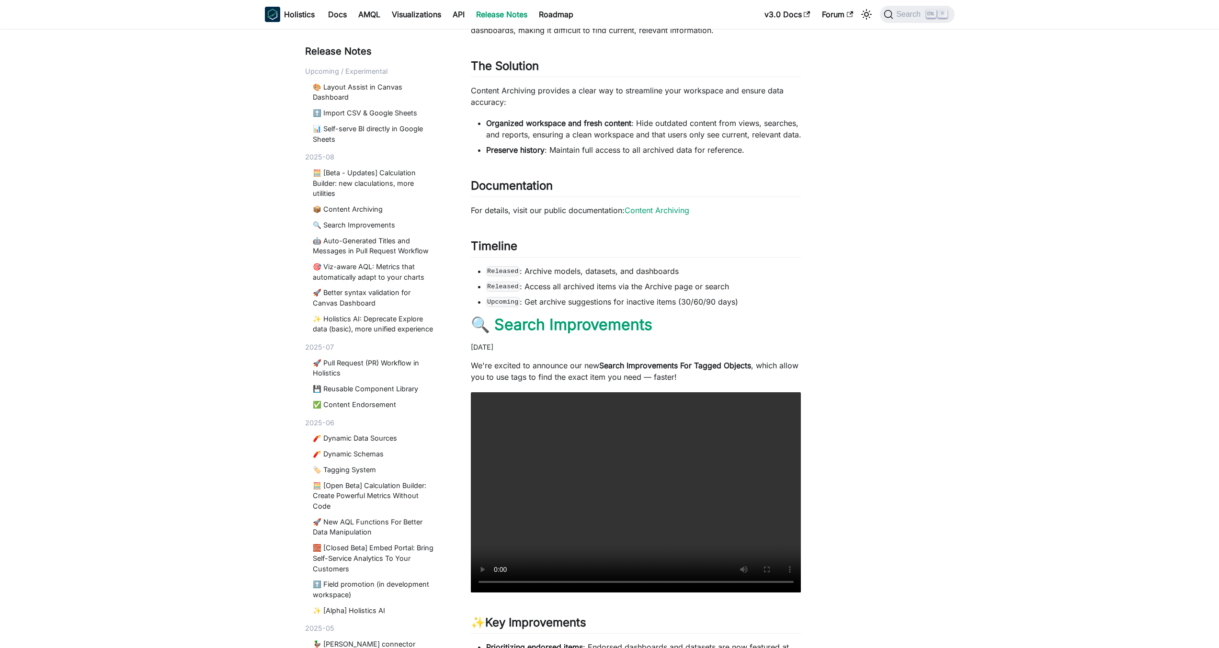
click at [363, 210] on link "📦 Content Archiving" at bounding box center [375, 209] width 124 height 11
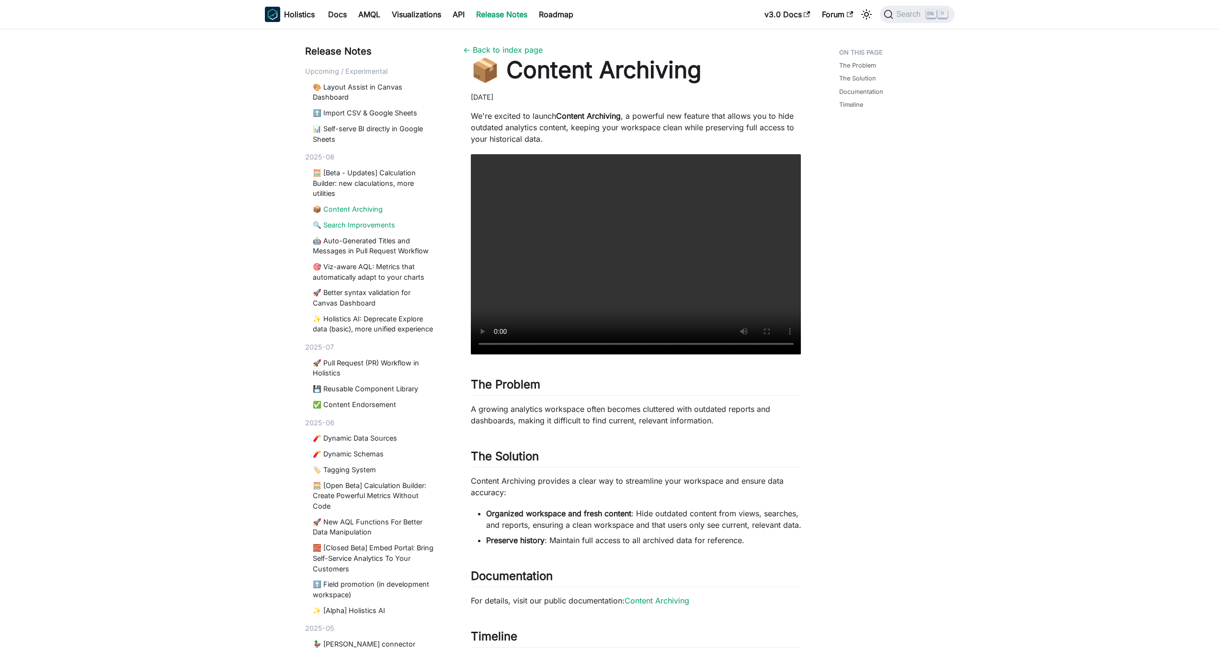
click at [359, 225] on link "🔍 Search Improvements" at bounding box center [375, 225] width 124 height 11
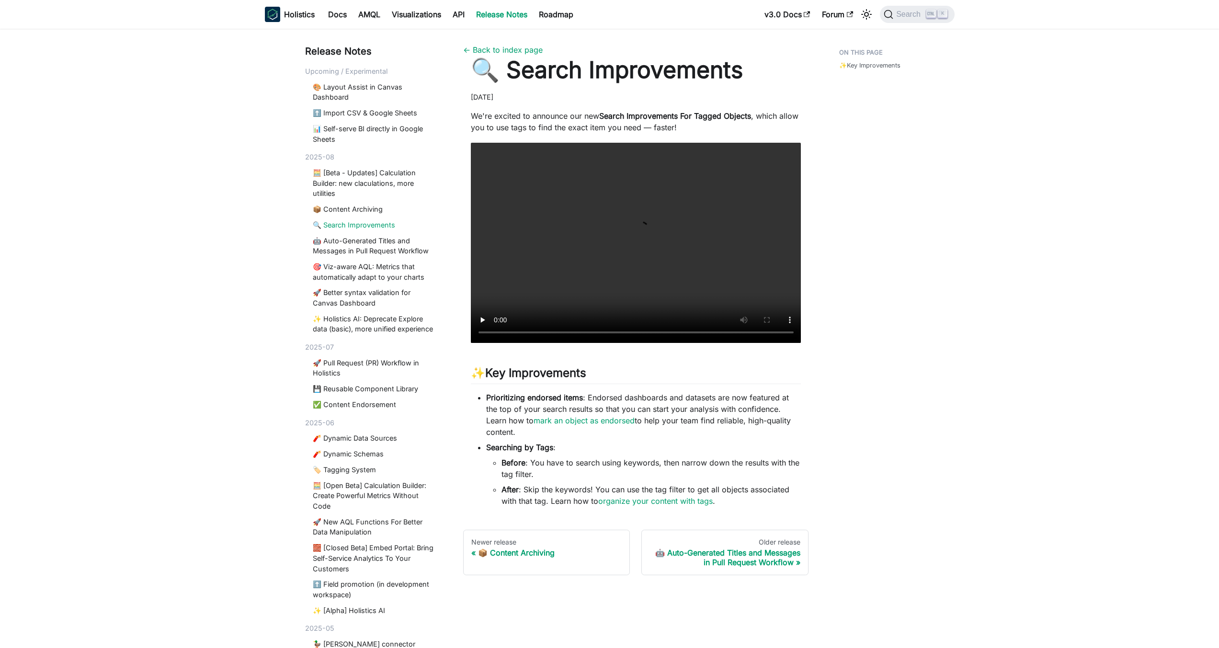
click at [359, 215] on div "🧮 [Beta - Updates] Calculation Builder: new claculations, more utilities 📦 Cont…" at bounding box center [372, 251] width 135 height 167
click at [361, 208] on link "📦 Content Archiving" at bounding box center [375, 209] width 124 height 11
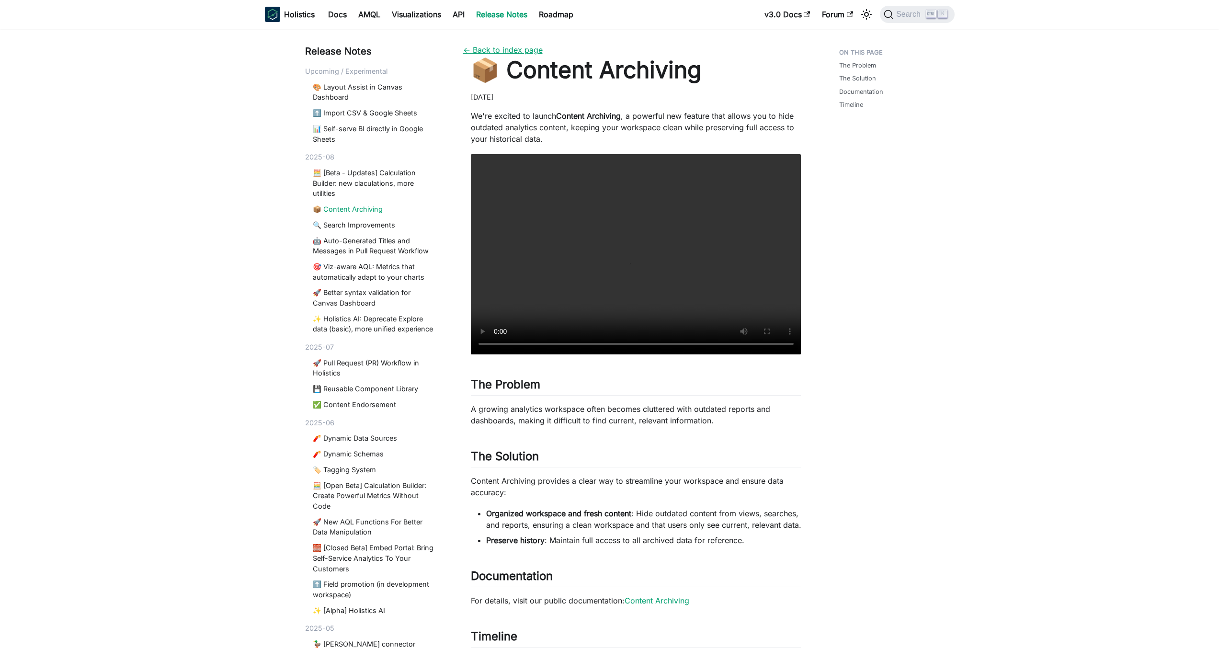
click at [516, 53] on link "← Back to index page" at bounding box center [503, 50] width 80 height 10
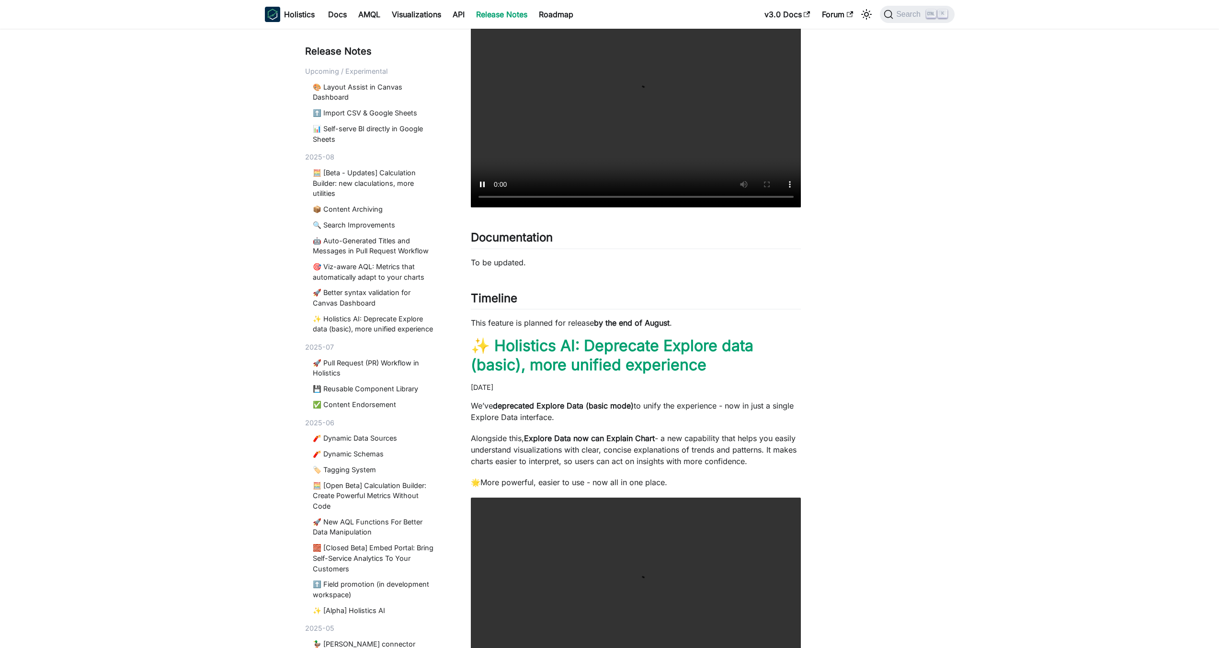
scroll to position [6440, 0]
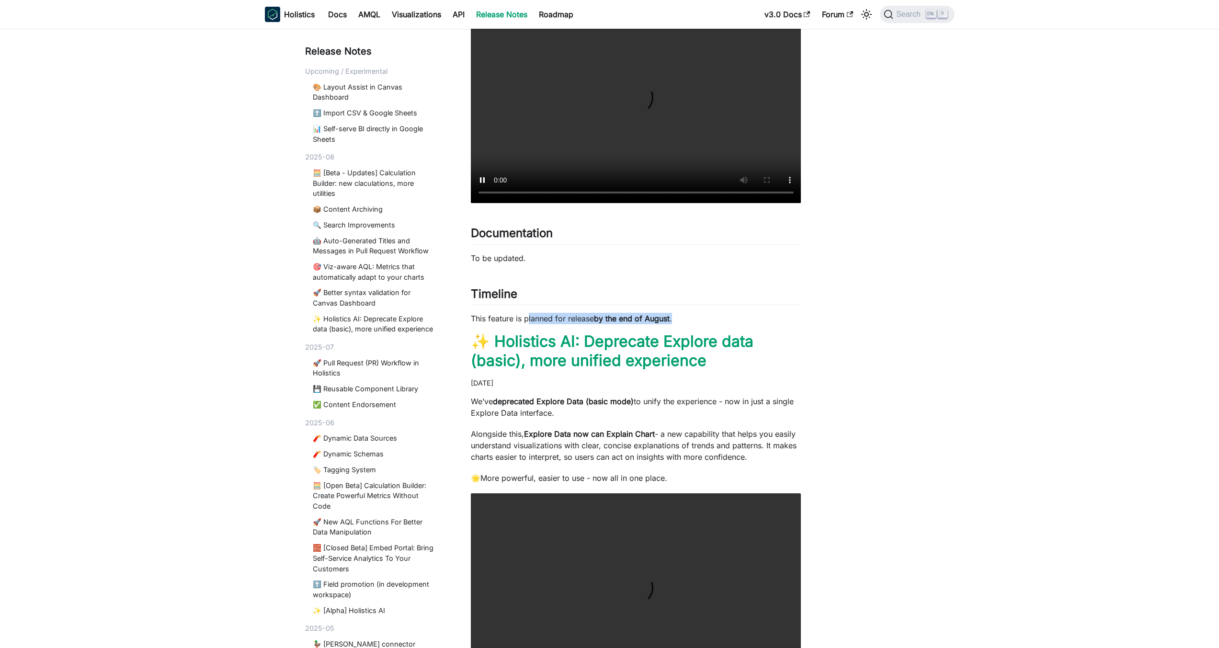
drag, startPoint x: 534, startPoint y: 331, endPoint x: 843, endPoint y: 333, distance: 308.5
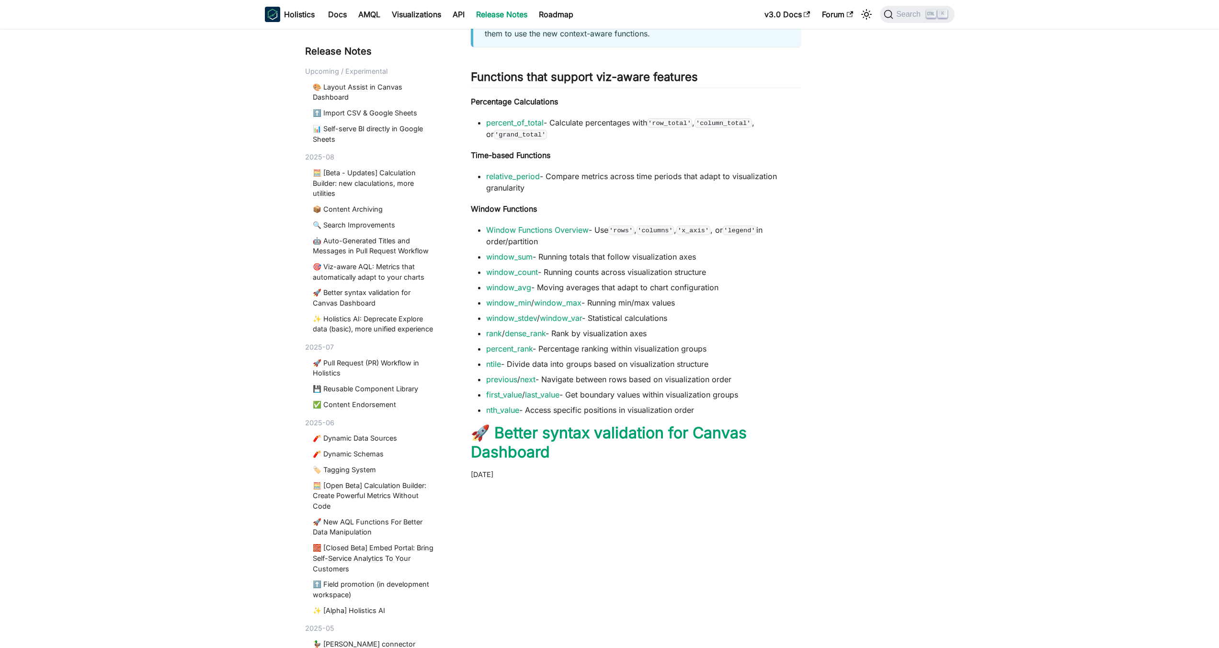
scroll to position [4658, 0]
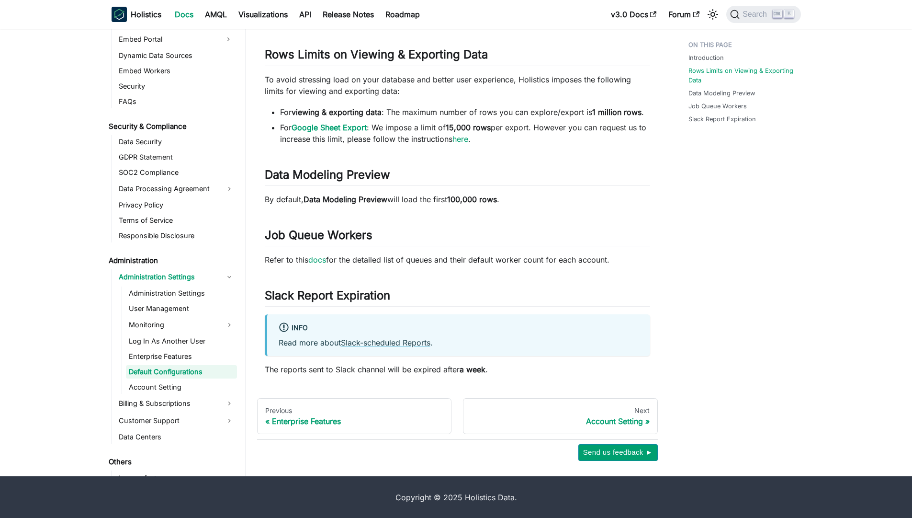
scroll to position [124, 0]
drag, startPoint x: 276, startPoint y: 85, endPoint x: 462, endPoint y: 94, distance: 186.1
click at [461, 94] on p "To avoid stressing load on your database and better user experience, Holistics …" at bounding box center [458, 84] width 386 height 23
click at [462, 94] on p "To avoid stressing load on your database and better user experience, Holistics …" at bounding box center [458, 84] width 386 height 23
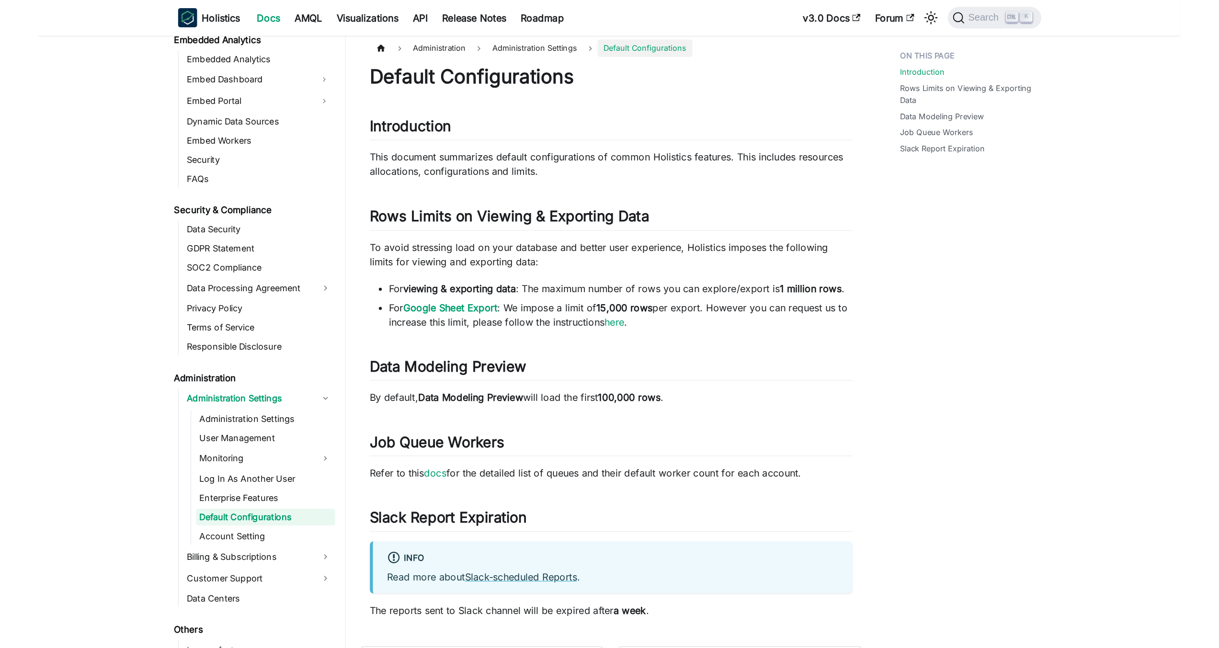
scroll to position [0, 0]
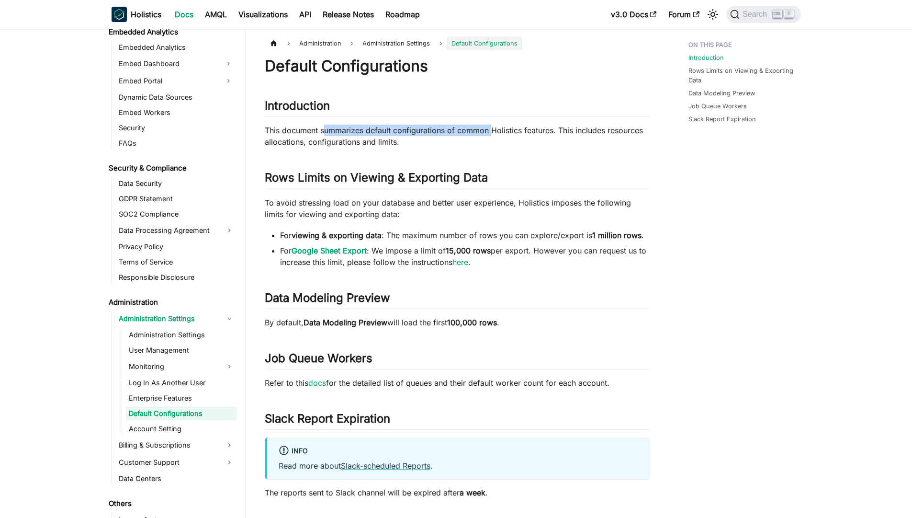
drag, startPoint x: 325, startPoint y: 129, endPoint x: 514, endPoint y: 137, distance: 189.8
click at [509, 137] on p "This document summarizes default configurations of common Holistics features. T…" at bounding box center [458, 136] width 386 height 23
click at [517, 137] on p "This document summarizes default configurations of common Holistics features. T…" at bounding box center [458, 136] width 386 height 23
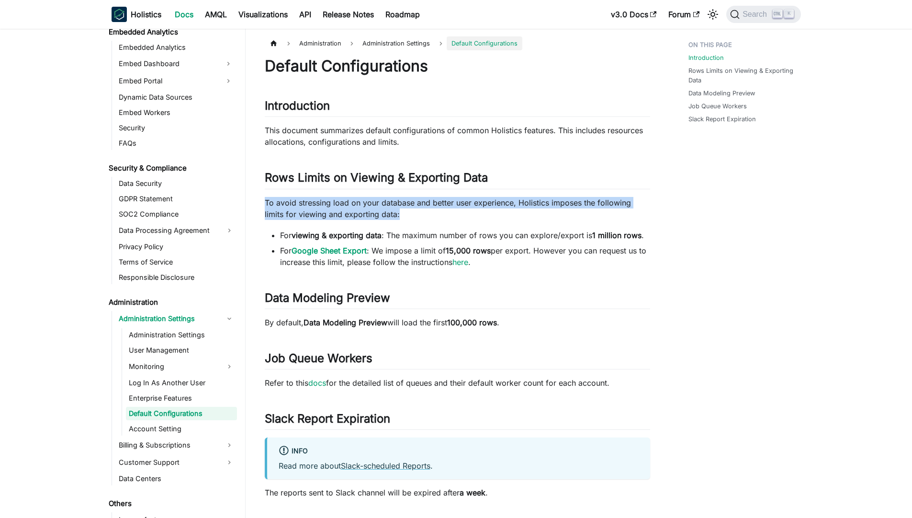
drag, startPoint x: 318, startPoint y: 206, endPoint x: 436, endPoint y: 211, distance: 118.4
click at [433, 211] on article "Administration Administration Settings Default Configurations On this page Defa…" at bounding box center [457, 267] width 401 height 462
click at [436, 211] on p "To avoid stressing load on your database and better user experience, Holistics …" at bounding box center [458, 208] width 386 height 23
drag, startPoint x: 253, startPoint y: 205, endPoint x: 457, endPoint y: 209, distance: 204.1
click at [457, 209] on div "Administration Administration Settings Default Configurations On this page Defa…" at bounding box center [458, 309] width 424 height 547
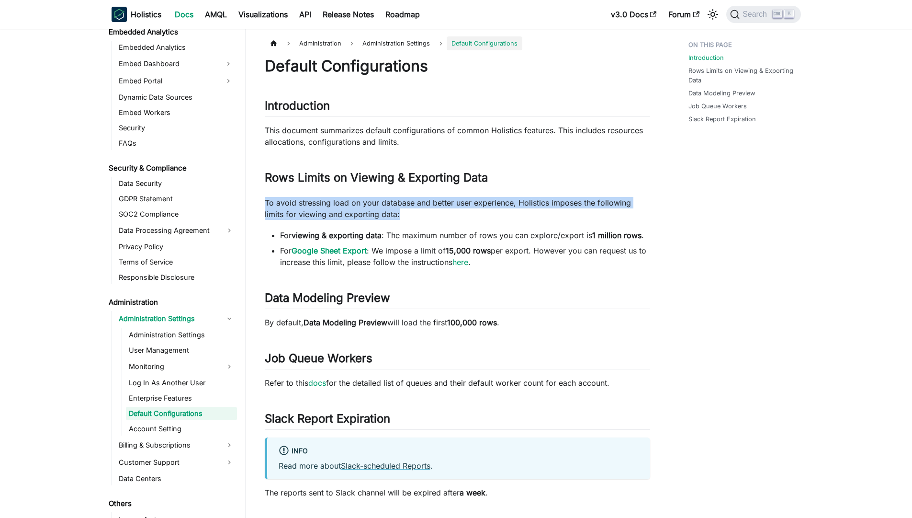
click at [457, 209] on p "To avoid stressing load on your database and better user experience, Holistics …" at bounding box center [458, 208] width 386 height 23
drag, startPoint x: 369, startPoint y: 198, endPoint x: 538, endPoint y: 209, distance: 169.0
click at [533, 208] on p "To avoid stressing load on your database and better user experience, Holistics …" at bounding box center [458, 208] width 386 height 23
click at [538, 209] on p "To avoid stressing load on your database and better user experience, Holistics …" at bounding box center [458, 208] width 386 height 23
drag, startPoint x: 393, startPoint y: 199, endPoint x: 580, endPoint y: 210, distance: 187.1
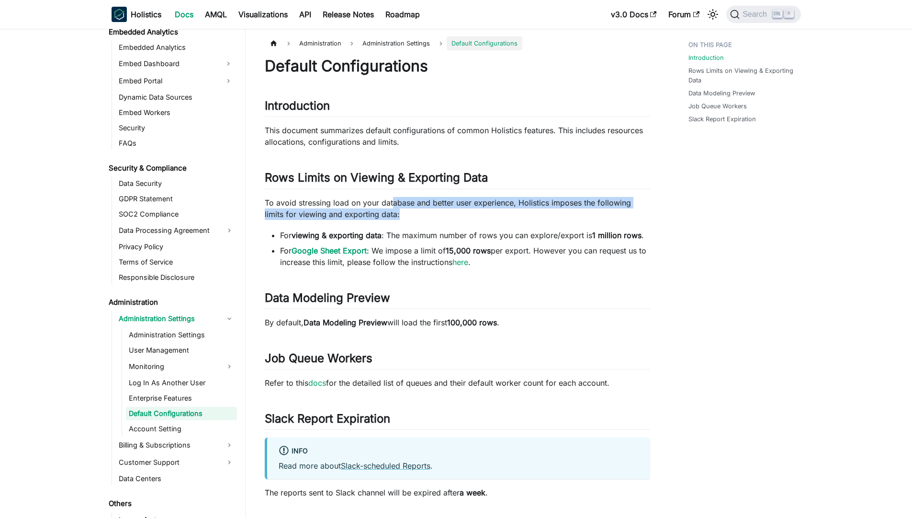
click at [571, 210] on p "To avoid stressing load on your database and better user experience, Holistics …" at bounding box center [458, 208] width 386 height 23
click at [580, 210] on p "To avoid stressing load on your database and better user experience, Holistics …" at bounding box center [458, 208] width 386 height 23
drag, startPoint x: 456, startPoint y: 206, endPoint x: 593, endPoint y: 212, distance: 137.1
click at [593, 212] on p "To avoid stressing load on your database and better user experience, Holistics …" at bounding box center [458, 208] width 386 height 23
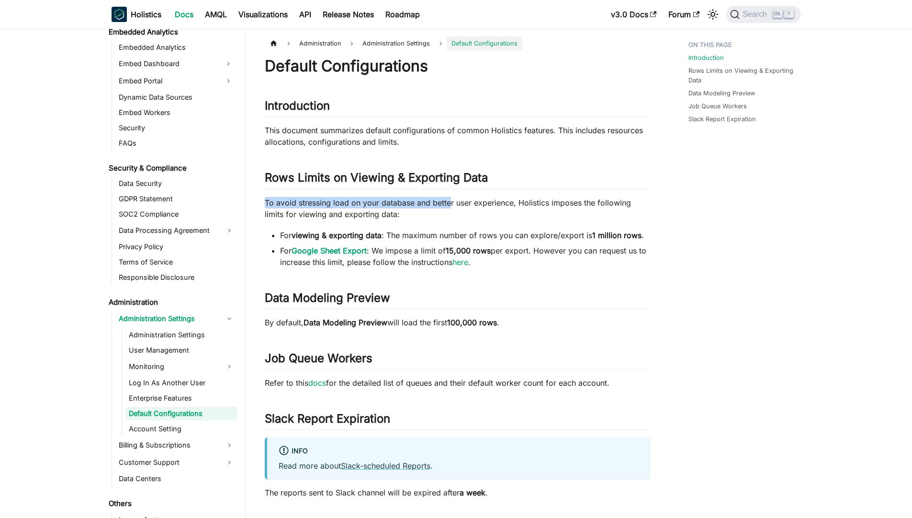
drag, startPoint x: 252, startPoint y: 199, endPoint x: 452, endPoint y: 208, distance: 199.4
click at [452, 208] on div "Administration Administration Settings Default Configurations On this page Defa…" at bounding box center [458, 309] width 424 height 547
click at [452, 208] on p "To avoid stressing load on your database and better user experience, Holistics …" at bounding box center [458, 208] width 386 height 23
click at [265, 200] on p "To avoid stressing load on your database and better user experience, Holistics …" at bounding box center [458, 208] width 386 height 23
drag, startPoint x: 278, startPoint y: 205, endPoint x: 486, endPoint y: 212, distance: 208.5
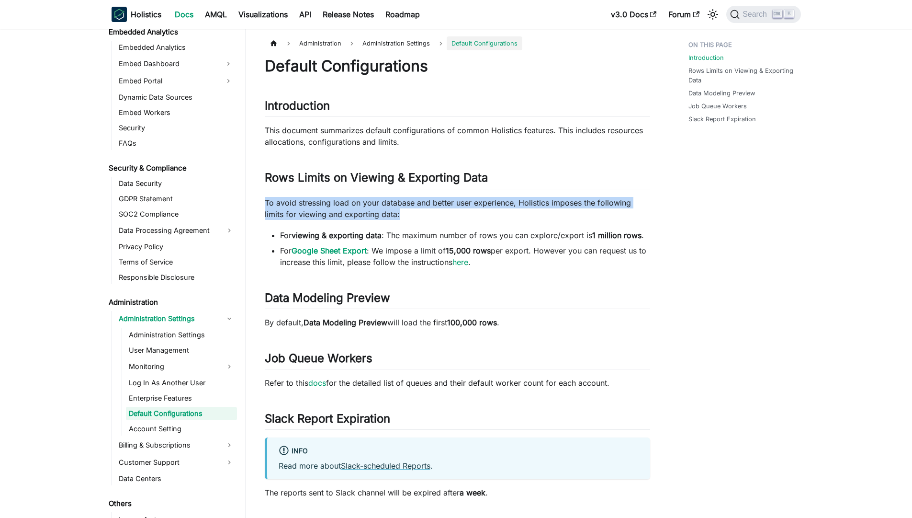
click at [486, 212] on article "Administration Administration Settings Default Configurations On this page Defa…" at bounding box center [457, 267] width 401 height 462
click at [486, 212] on p "To avoid stressing load on your database and better user experience, Holistics …" at bounding box center [458, 208] width 386 height 23
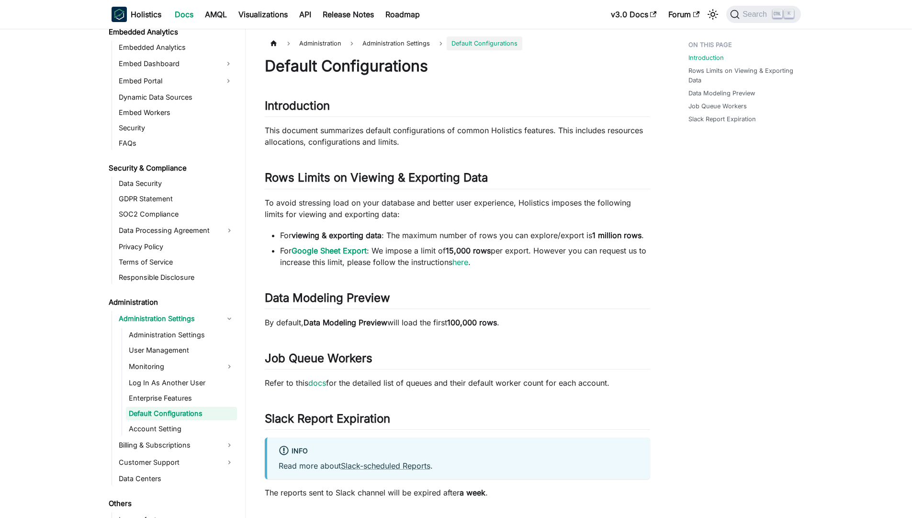
click at [486, 212] on p "To avoid stressing load on your database and better user experience, Holistics …" at bounding box center [458, 208] width 386 height 23
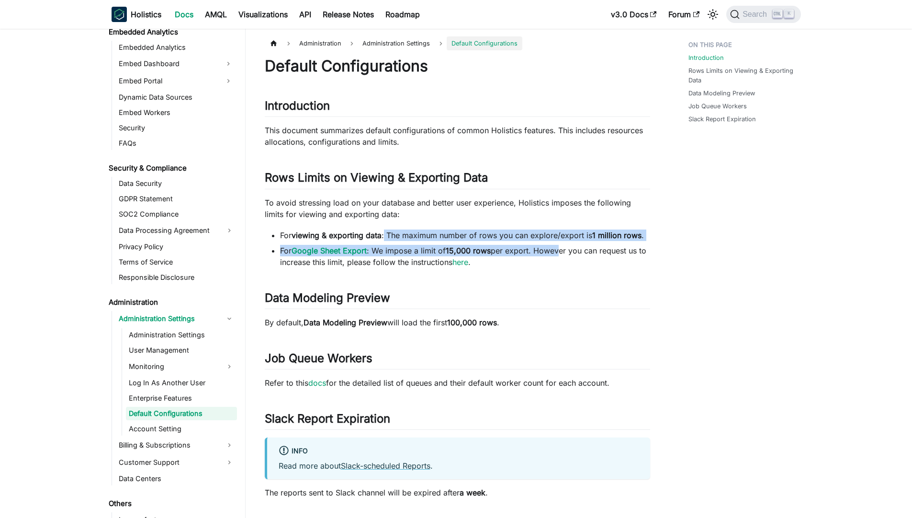
drag, startPoint x: 420, startPoint y: 232, endPoint x: 555, endPoint y: 251, distance: 136.4
click at [555, 251] on ul "For viewing & exporting data : The maximum number of rows you can explore/expor…" at bounding box center [458, 248] width 386 height 38
click at [555, 251] on li "For Google Sheet Export : We impose a limit of 15,000 rows per export. However …" at bounding box center [465, 256] width 370 height 23
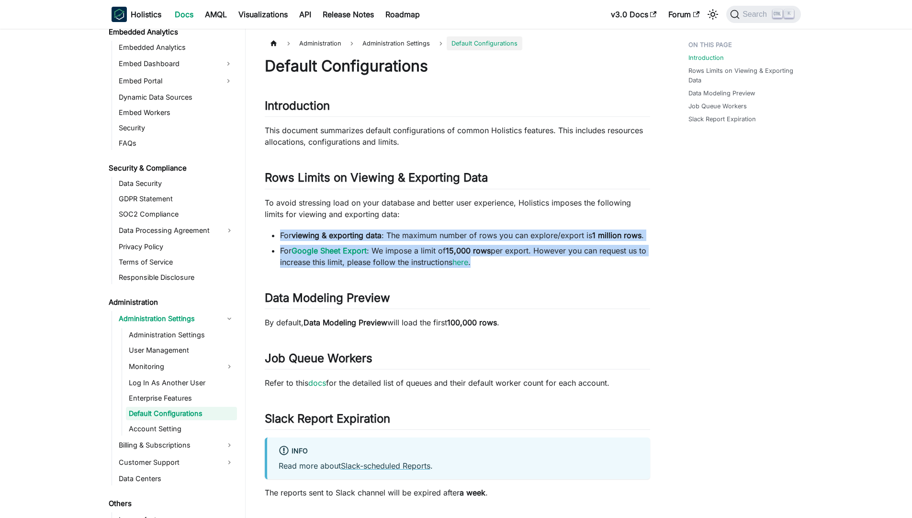
drag, startPoint x: 282, startPoint y: 235, endPoint x: 603, endPoint y: 260, distance: 322.4
click at [603, 260] on ul "For viewing & exporting data : The maximum number of rows you can explore/expor…" at bounding box center [458, 248] width 386 height 38
click at [603, 260] on li "For Google Sheet Export : We impose a limit of 15,000 rows per export. However …" at bounding box center [465, 256] width 370 height 23
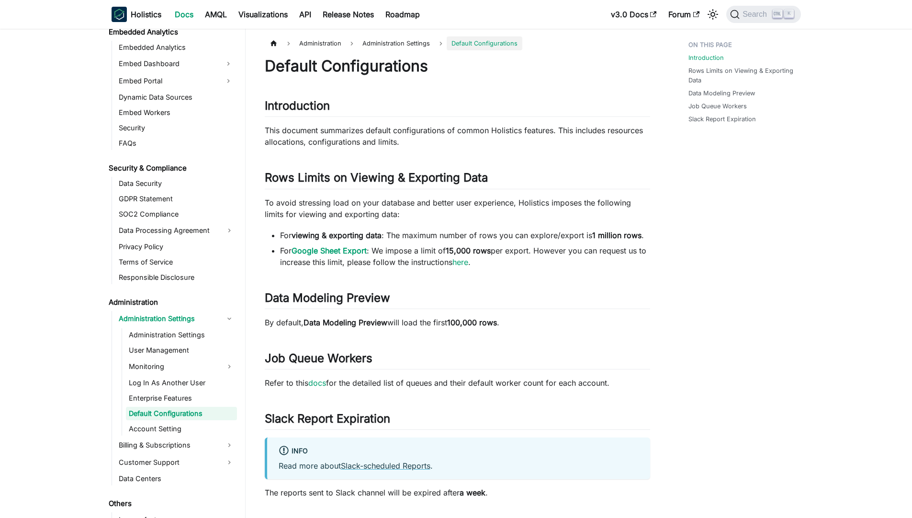
click at [603, 260] on li "For Google Sheet Export : We impose a limit of 15,000 rows per export. However …" at bounding box center [465, 256] width 370 height 23
drag, startPoint x: 286, startPoint y: 317, endPoint x: 479, endPoint y: 311, distance: 192.2
click at [479, 311] on div "Default Configurations Introduction ​ This document summarizes default configur…" at bounding box center [458, 278] width 386 height 442
click at [585, 305] on h2 "Data Modeling Preview ​" at bounding box center [458, 300] width 386 height 18
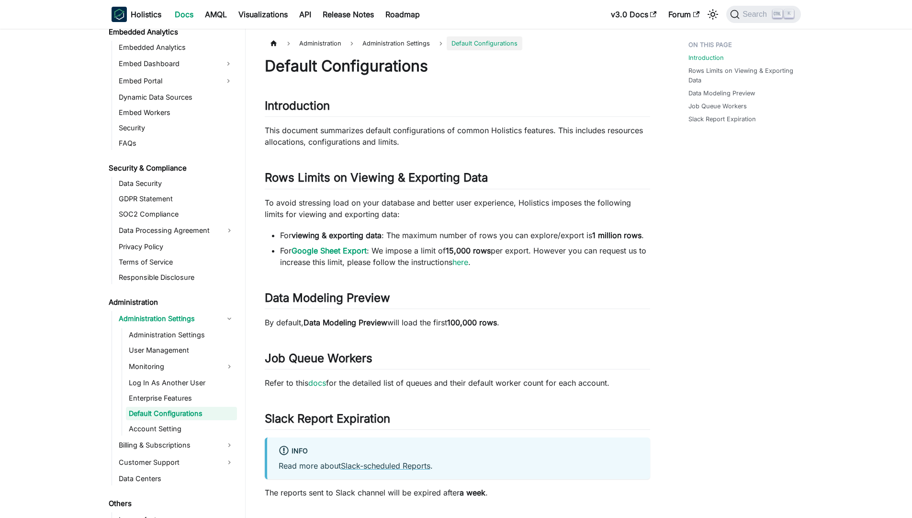
click at [737, 280] on div "Introduction Rows Limits on Viewing & Exporting Data Data Modeling Preview Job …" at bounding box center [740, 309] width 141 height 547
click at [738, 276] on div "Introduction Rows Limits on Viewing & Exporting Data Data Modeling Preview Job …" at bounding box center [740, 309] width 141 height 547
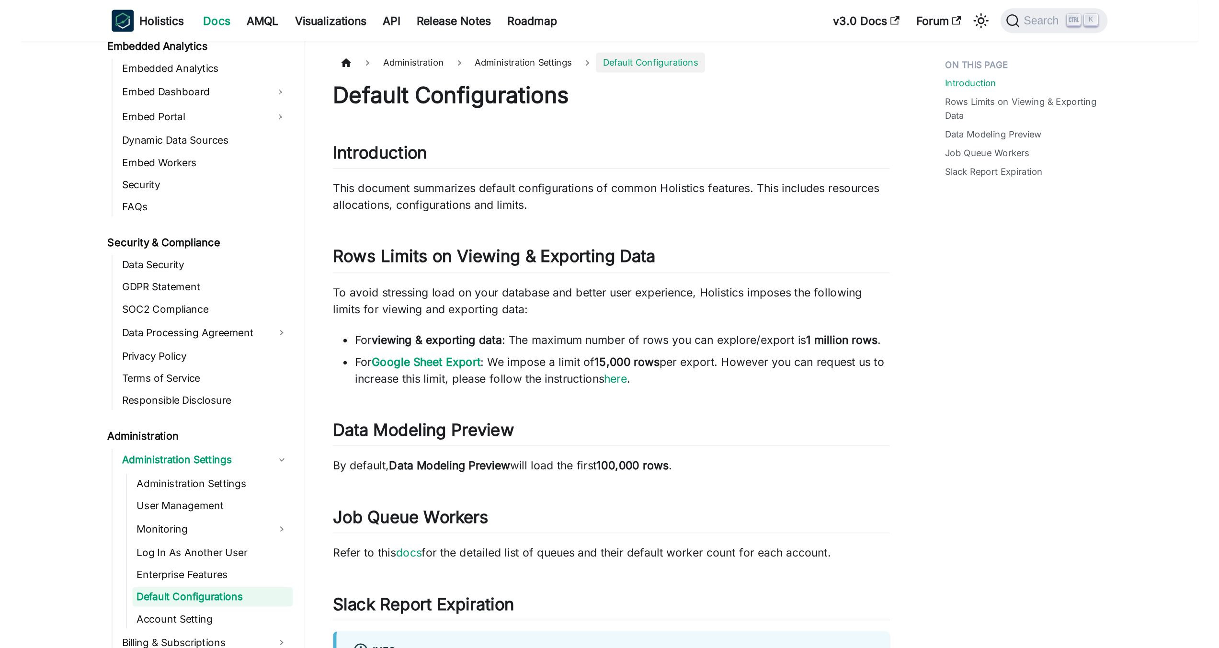
scroll to position [873, 0]
